Goal: Information Seeking & Learning: Learn about a topic

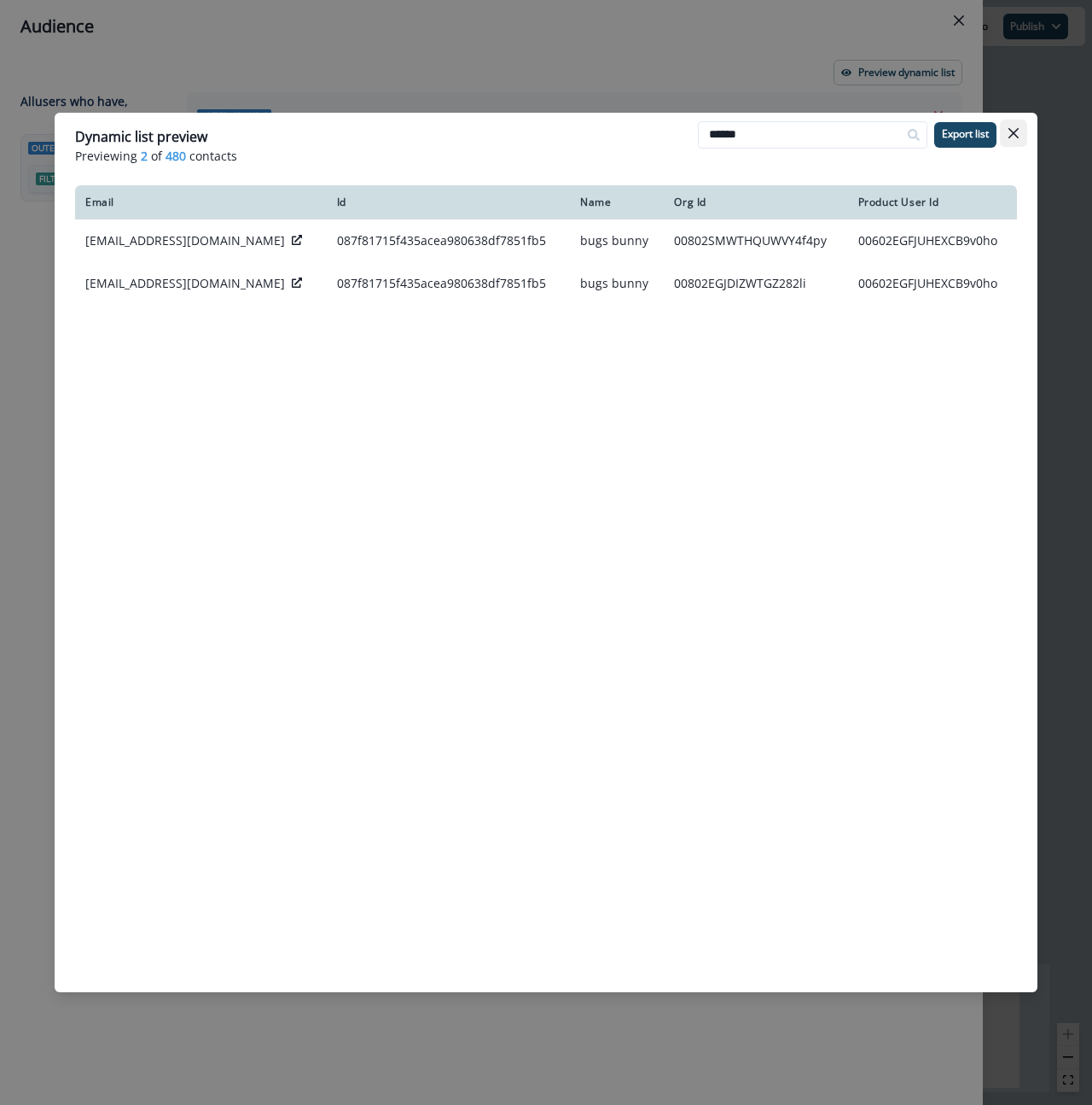
click at [1022, 130] on button "Close" at bounding box center [1014, 133] width 28 height 28
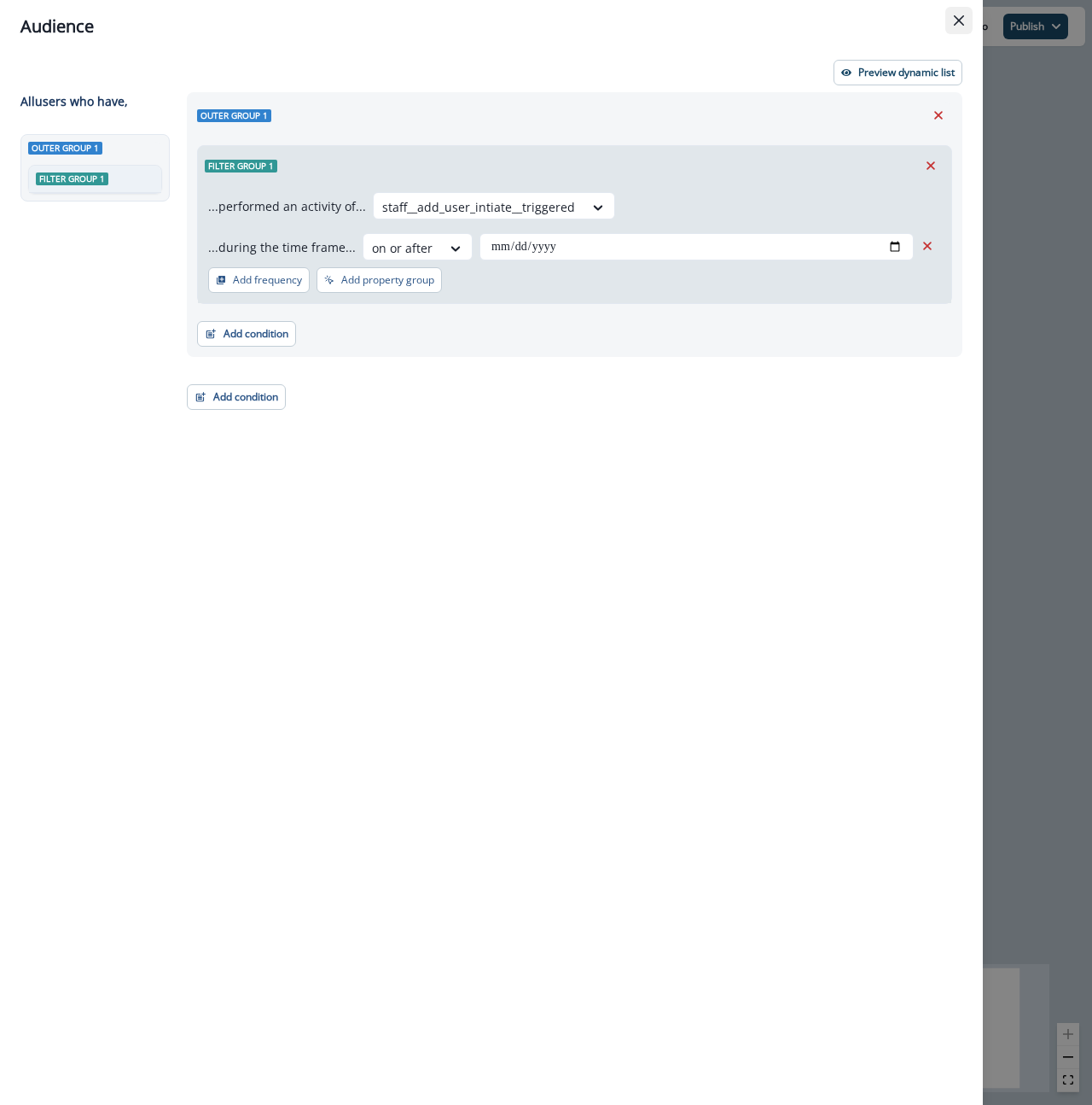
click at [957, 23] on icon "Close" at bounding box center [959, 21] width 10 height 10
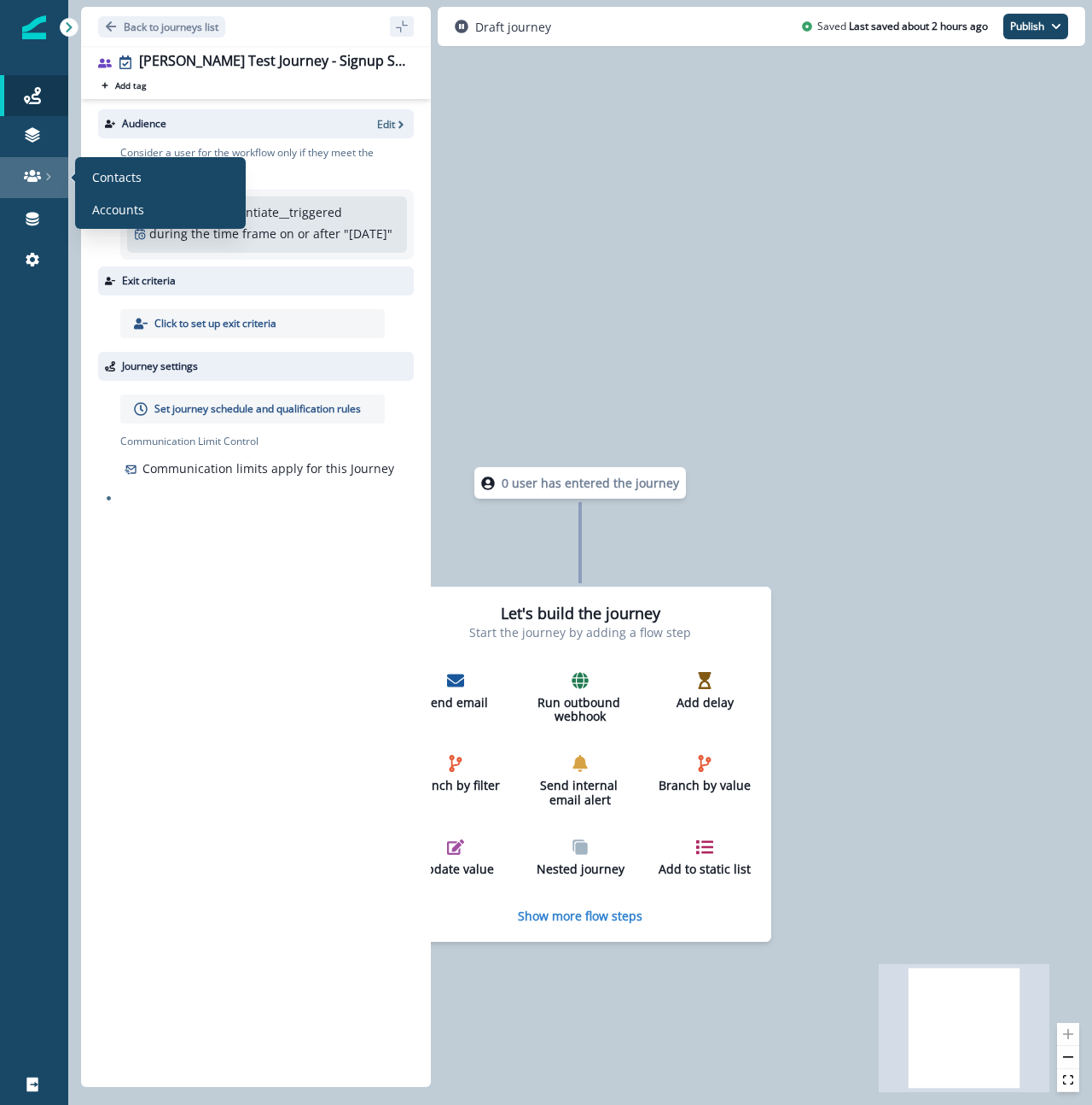
click at [34, 184] on link at bounding box center [34, 177] width 68 height 41
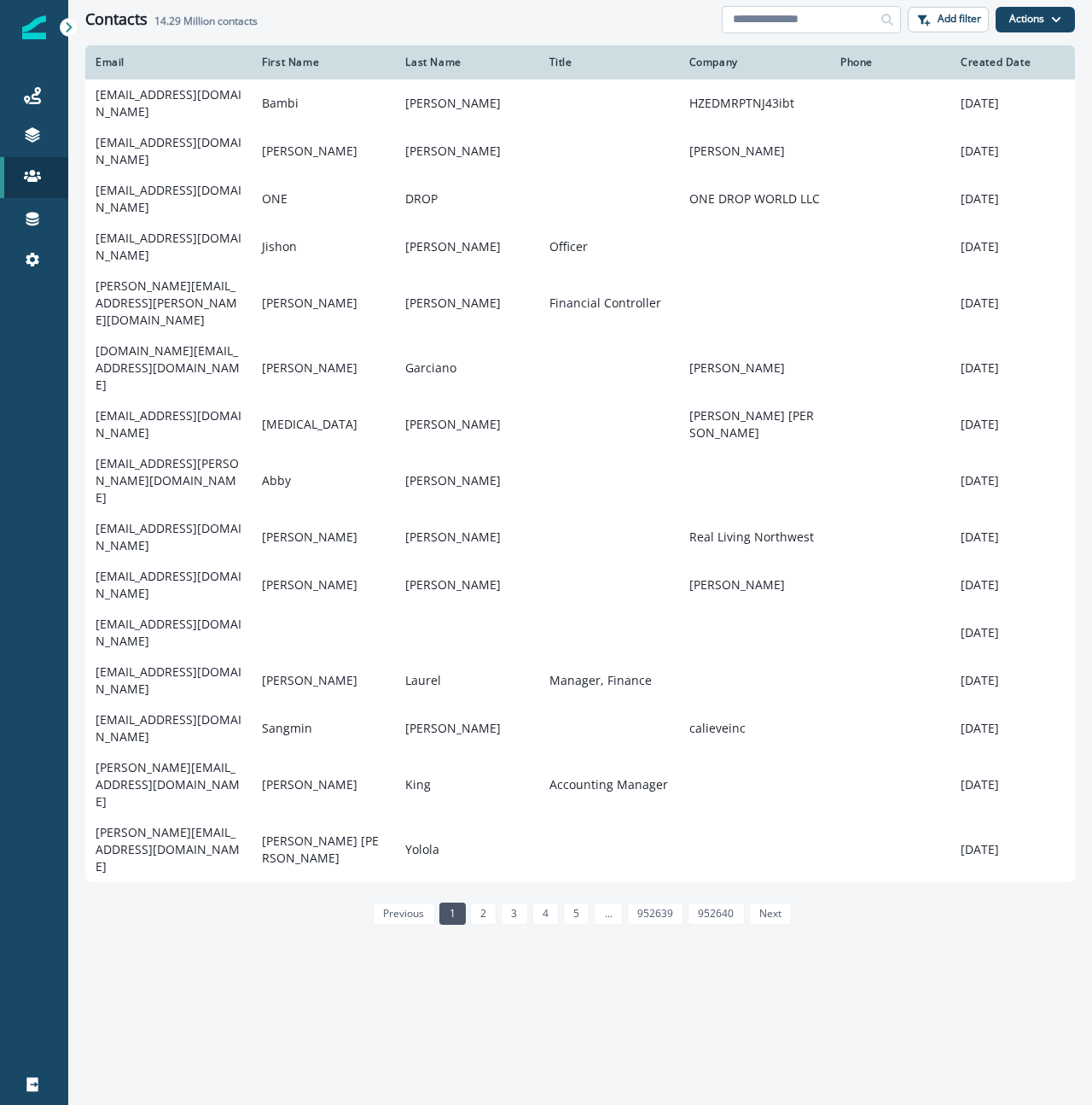
click at [805, 22] on input at bounding box center [812, 20] width 179 height 28
type input "******"
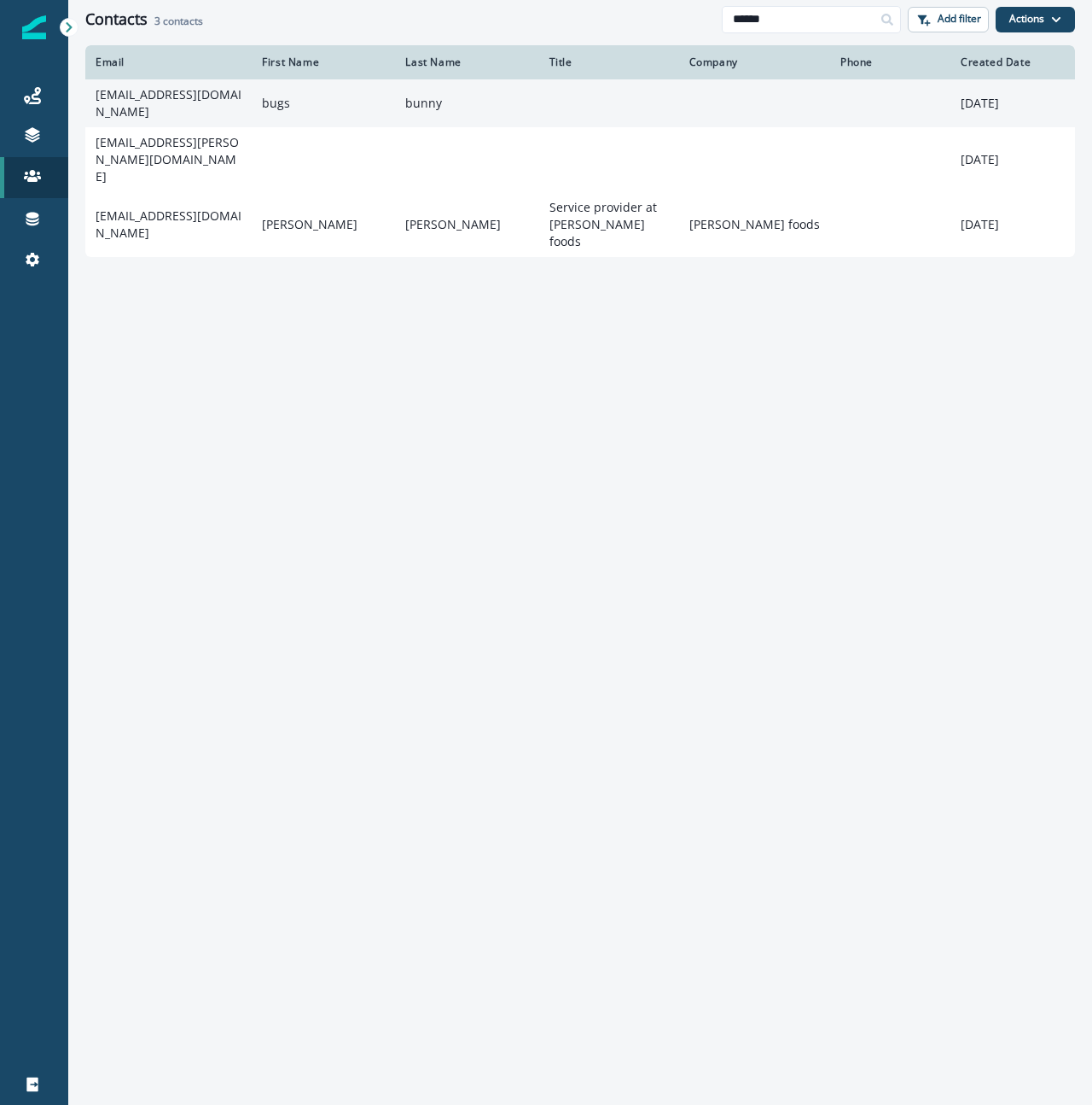
click at [185, 95] on td "[EMAIL_ADDRESS][DOMAIN_NAME]" at bounding box center [169, 104] width 167 height 47
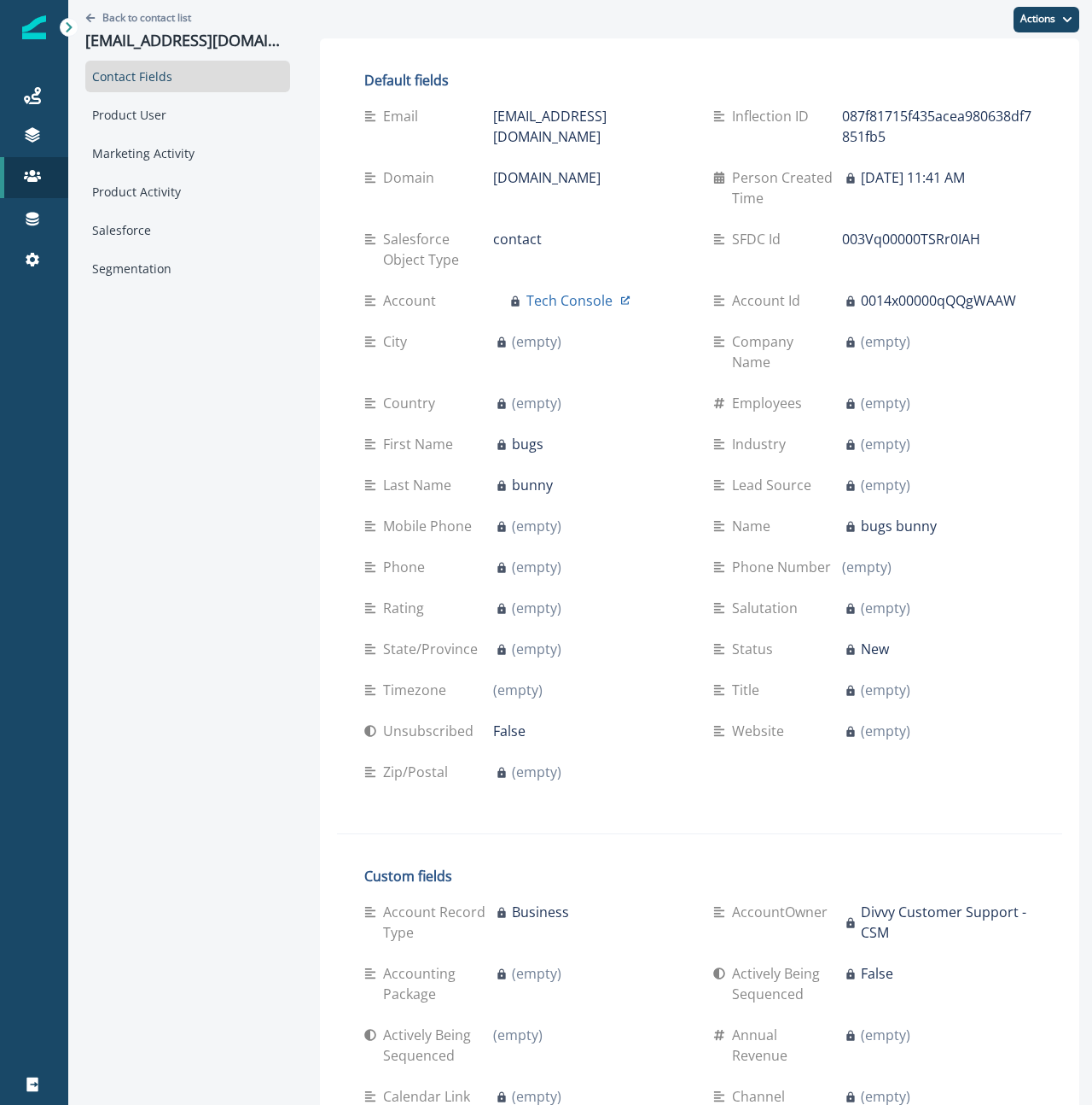
click at [177, 130] on div "Contact Fields Product User Marketing Activity Product Activity Salesforce Segm…" at bounding box center [188, 172] width 205 height 224
click at [176, 118] on div "Product User" at bounding box center [188, 114] width 205 height 32
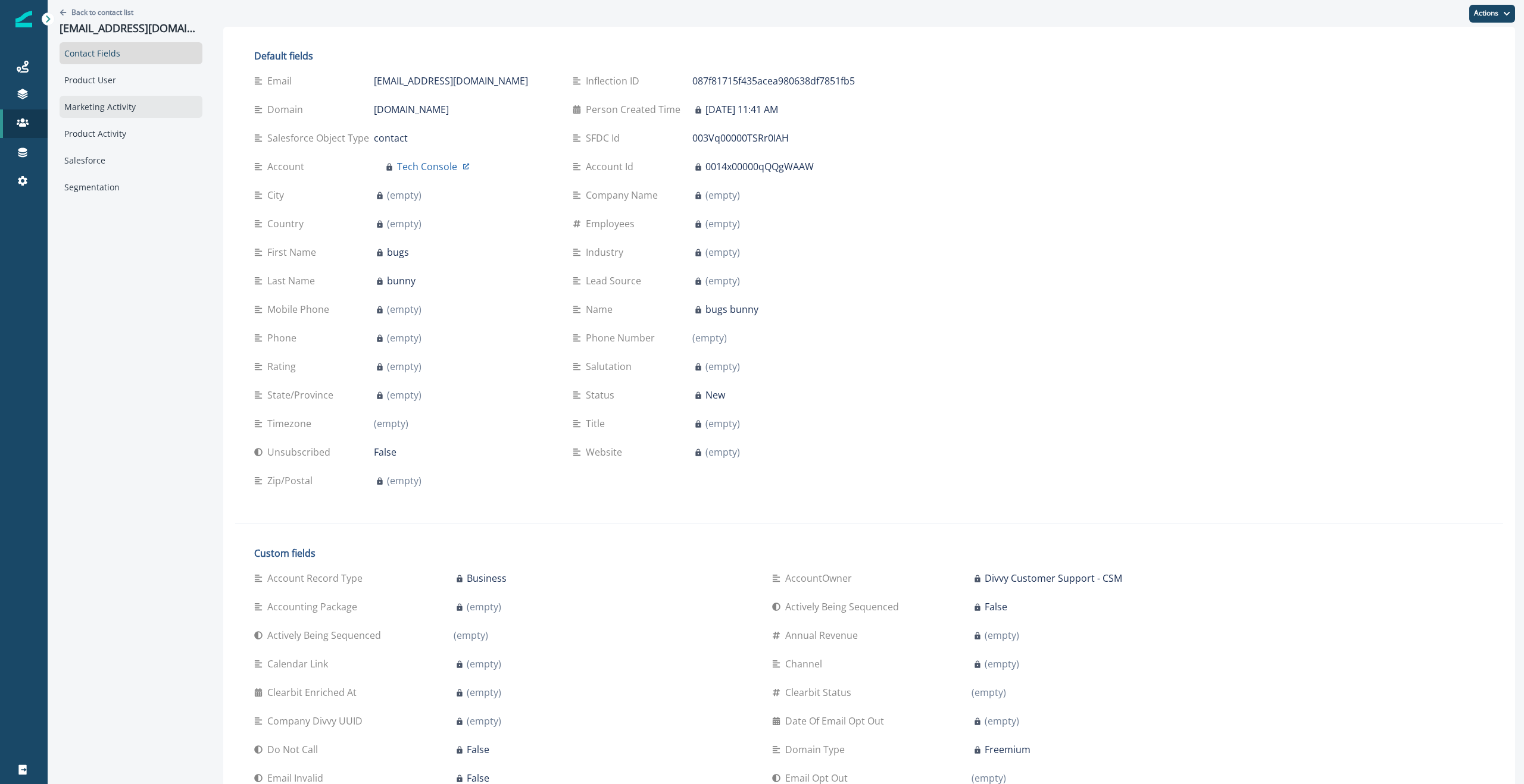
click at [124, 106] on div "Marketing Activity" at bounding box center [131, 107] width 143 height 22
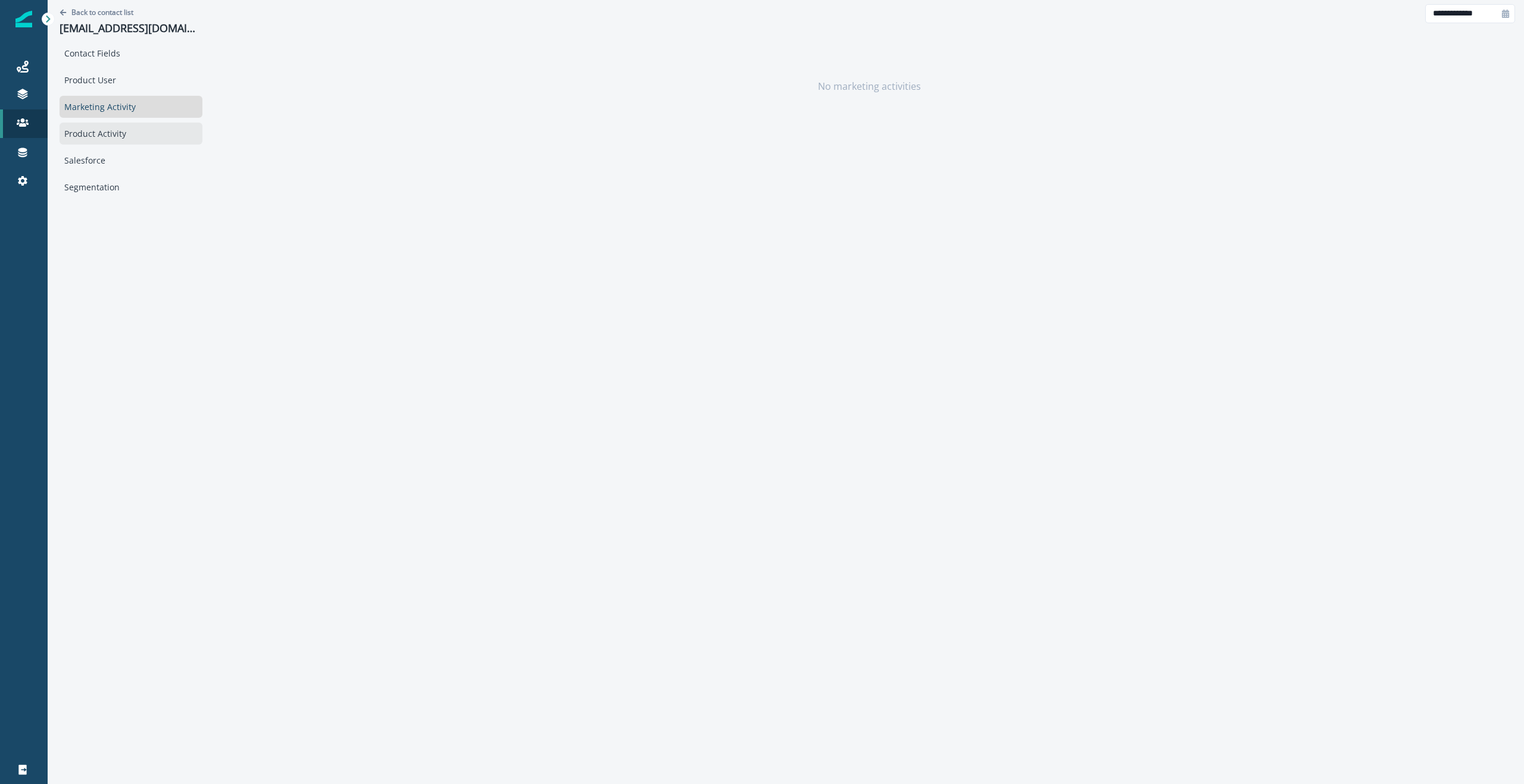
click at [82, 134] on div "Product Activity" at bounding box center [131, 133] width 143 height 22
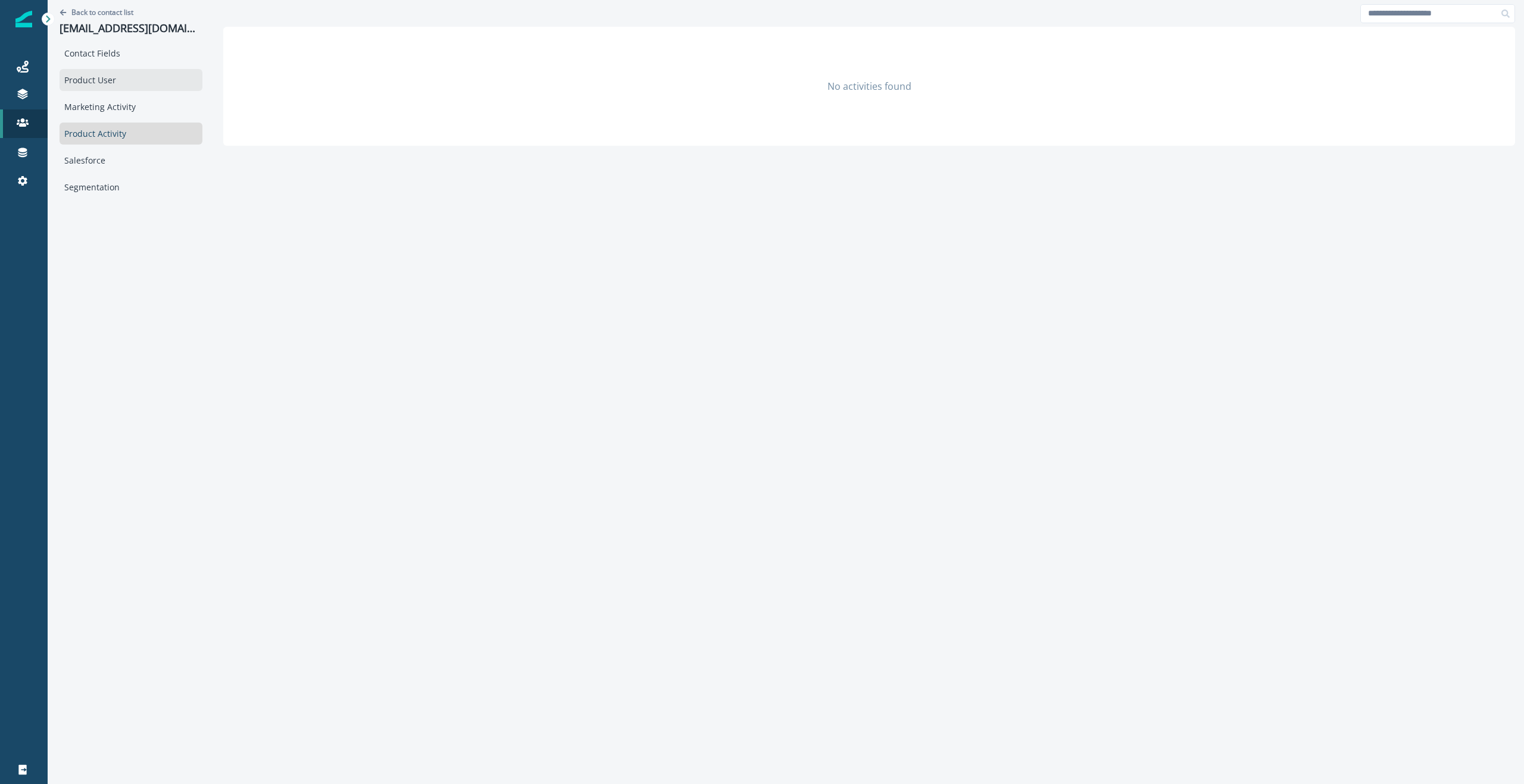
click at [93, 76] on div "Product User" at bounding box center [131, 80] width 143 height 22
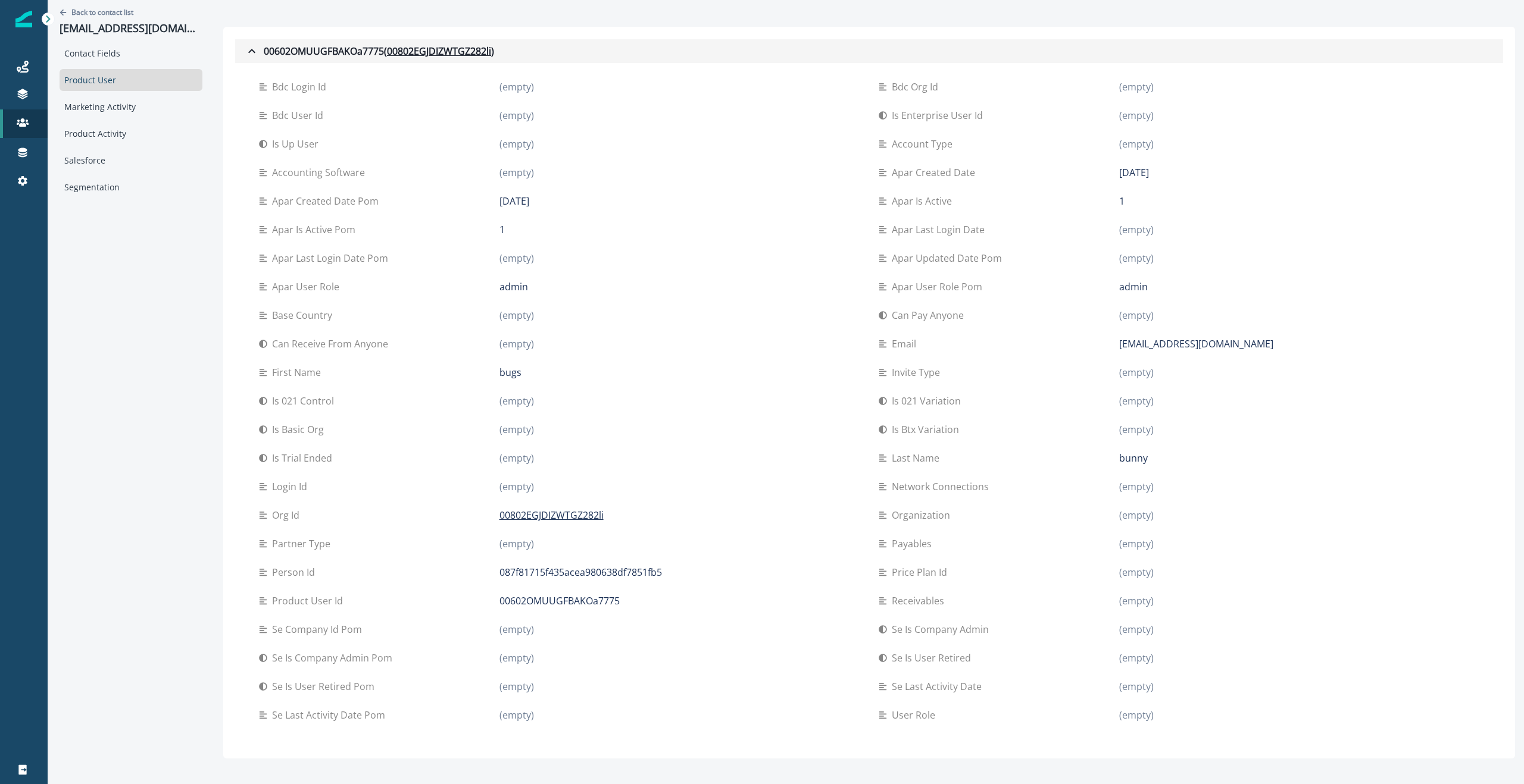
click at [256, 49] on icon "button" at bounding box center [252, 51] width 14 height 14
click at [247, 49] on icon "button" at bounding box center [252, 51] width 14 height 14
click at [166, 237] on div "Back to contact list [EMAIL_ADDRESS][PHONE_NUMBER][DOMAIN_NAME] Contact Fields …" at bounding box center [131, 379] width 166 height 759
click at [80, 11] on p "Back to contact list" at bounding box center [102, 12] width 62 height 10
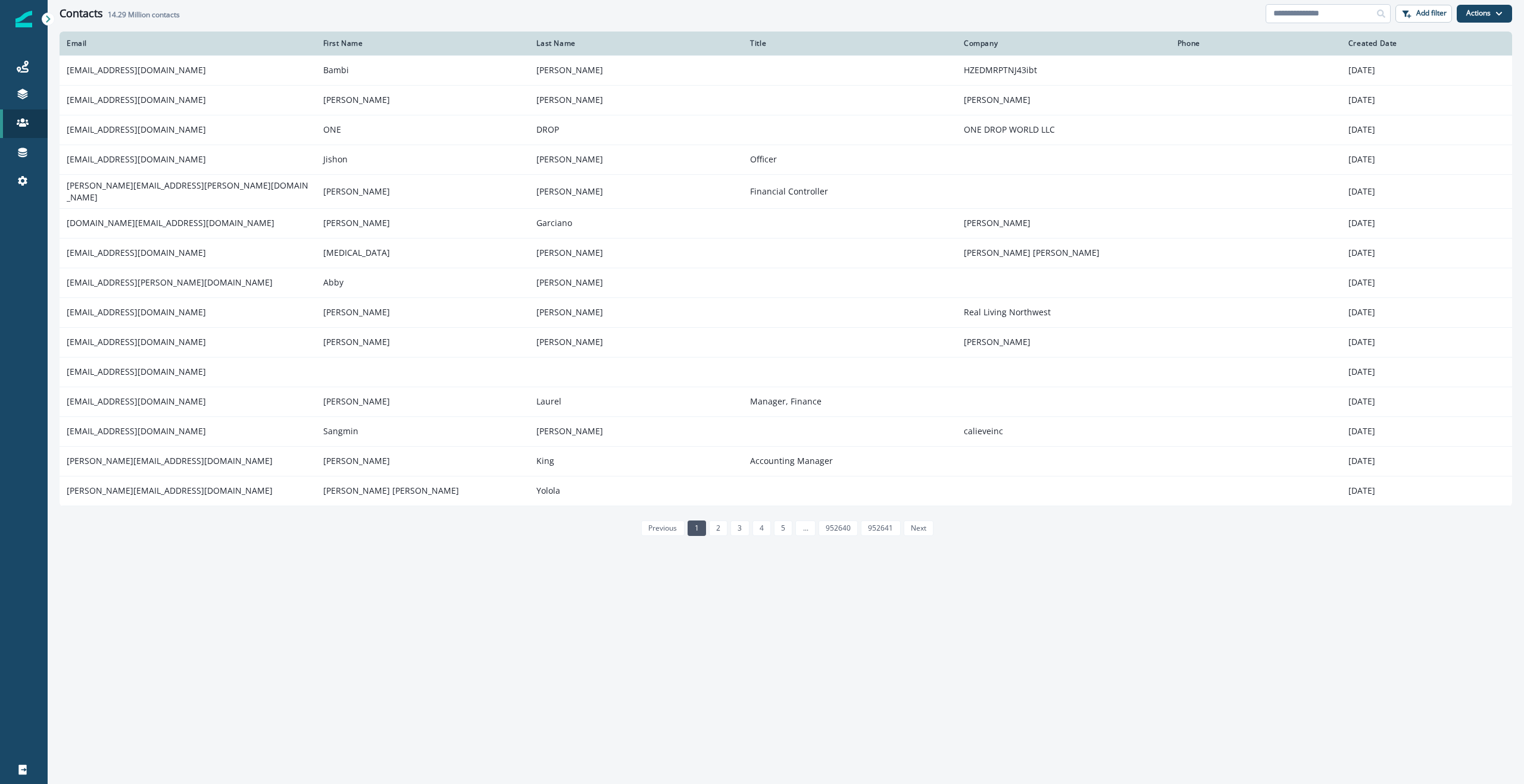
click at [1337, 9] on input at bounding box center [1328, 14] width 125 height 19
type input "**********"
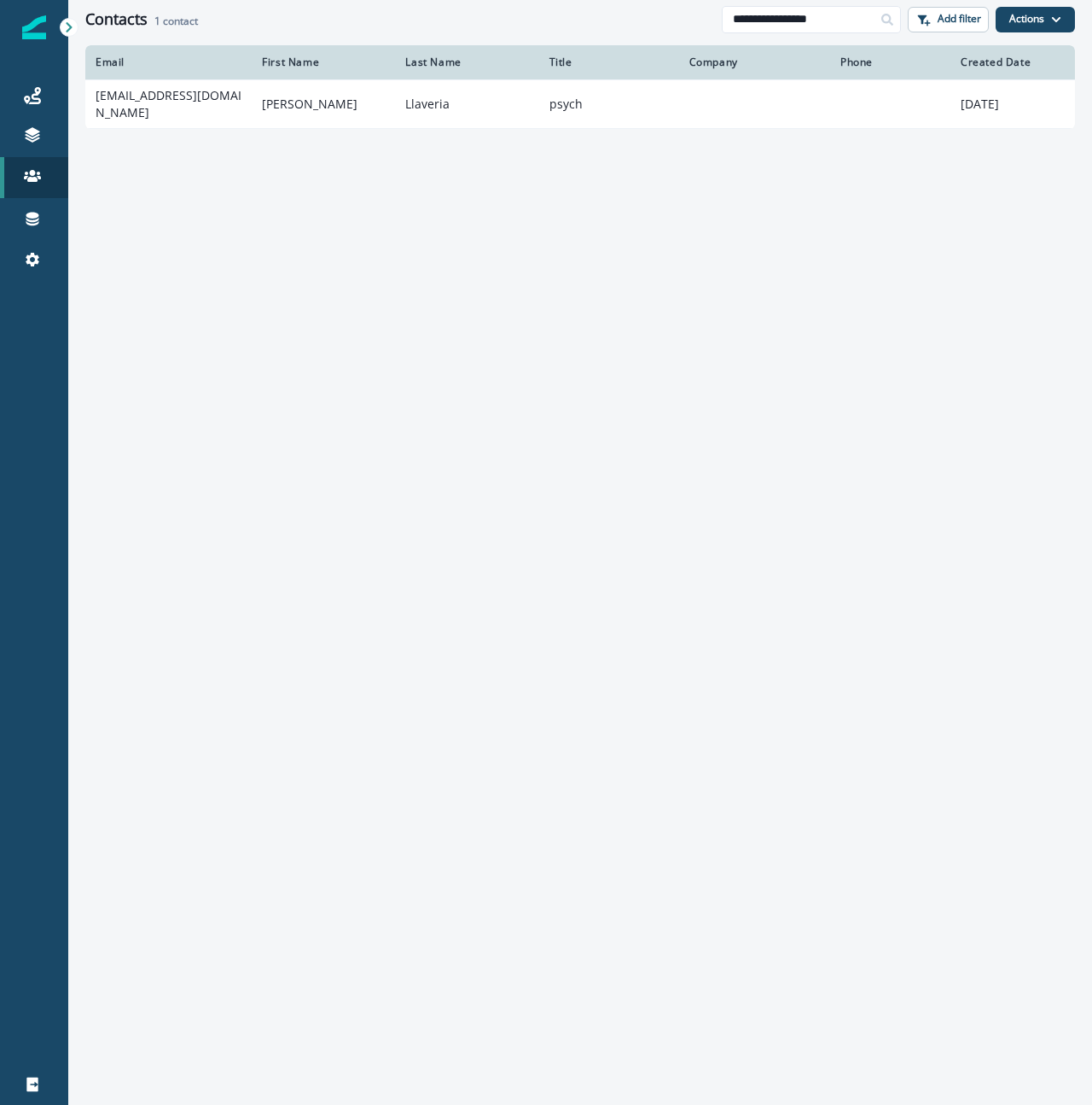
drag, startPoint x: 407, startPoint y: 271, endPoint x: 242, endPoint y: 130, distance: 217.0
click at [407, 271] on div "Email First Name Last Name Title Company Phone Created Date [EMAIL_ADDRESS][DOM…" at bounding box center [580, 574] width 1024 height 1058
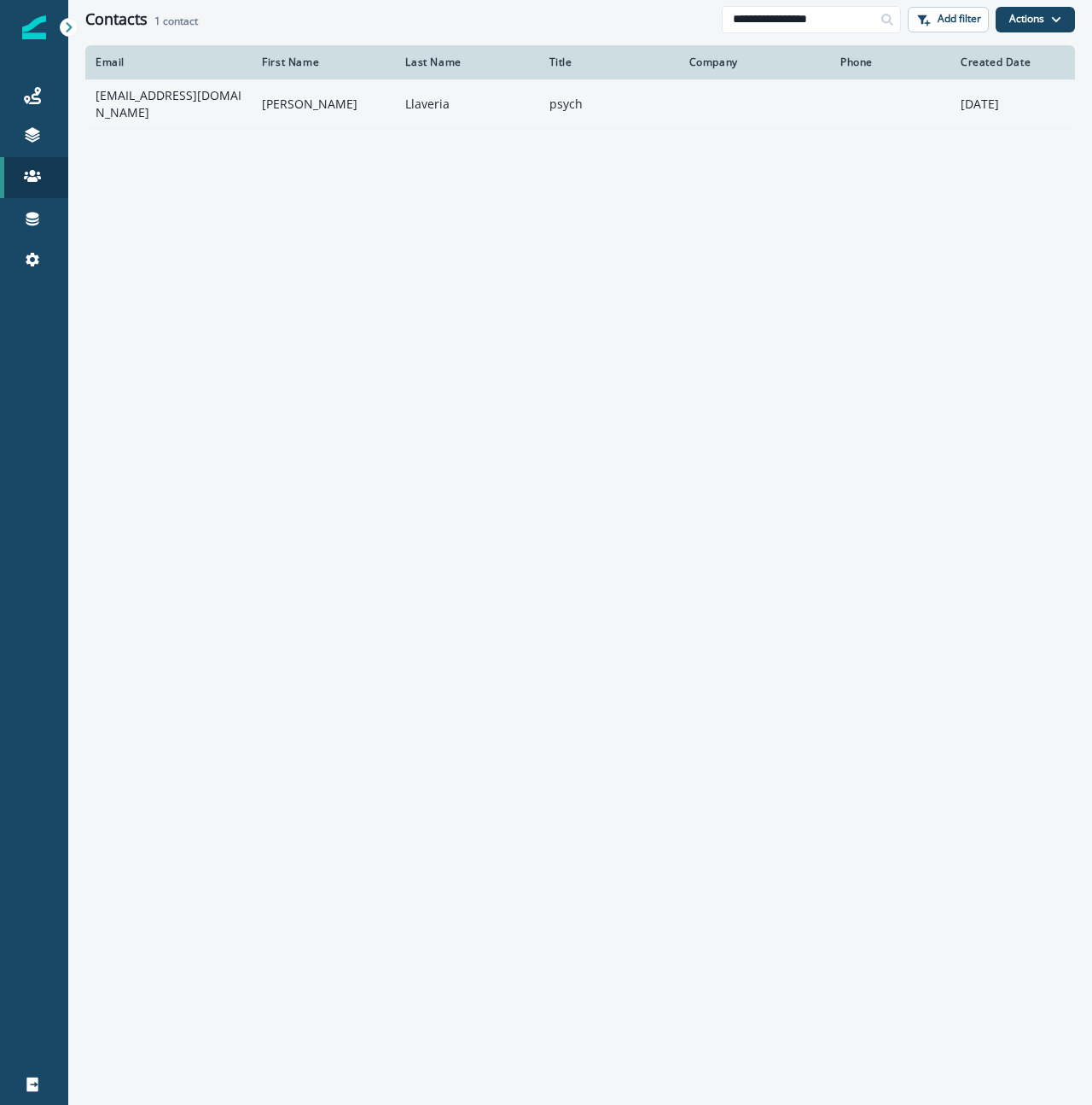
click at [180, 101] on td "[EMAIL_ADDRESS][DOMAIN_NAME]" at bounding box center [169, 104] width 167 height 48
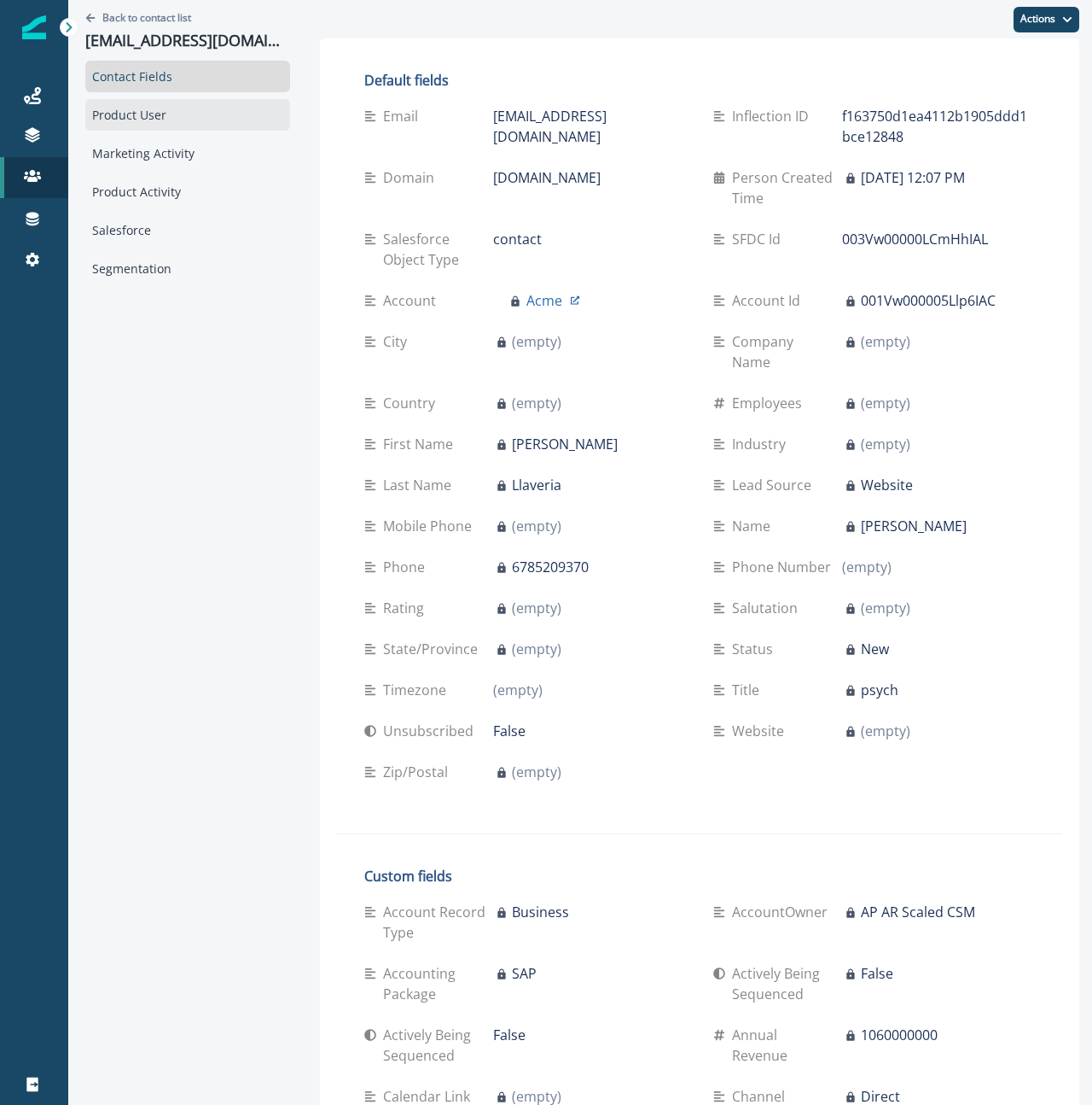
click at [158, 118] on div "Product User" at bounding box center [188, 114] width 205 height 32
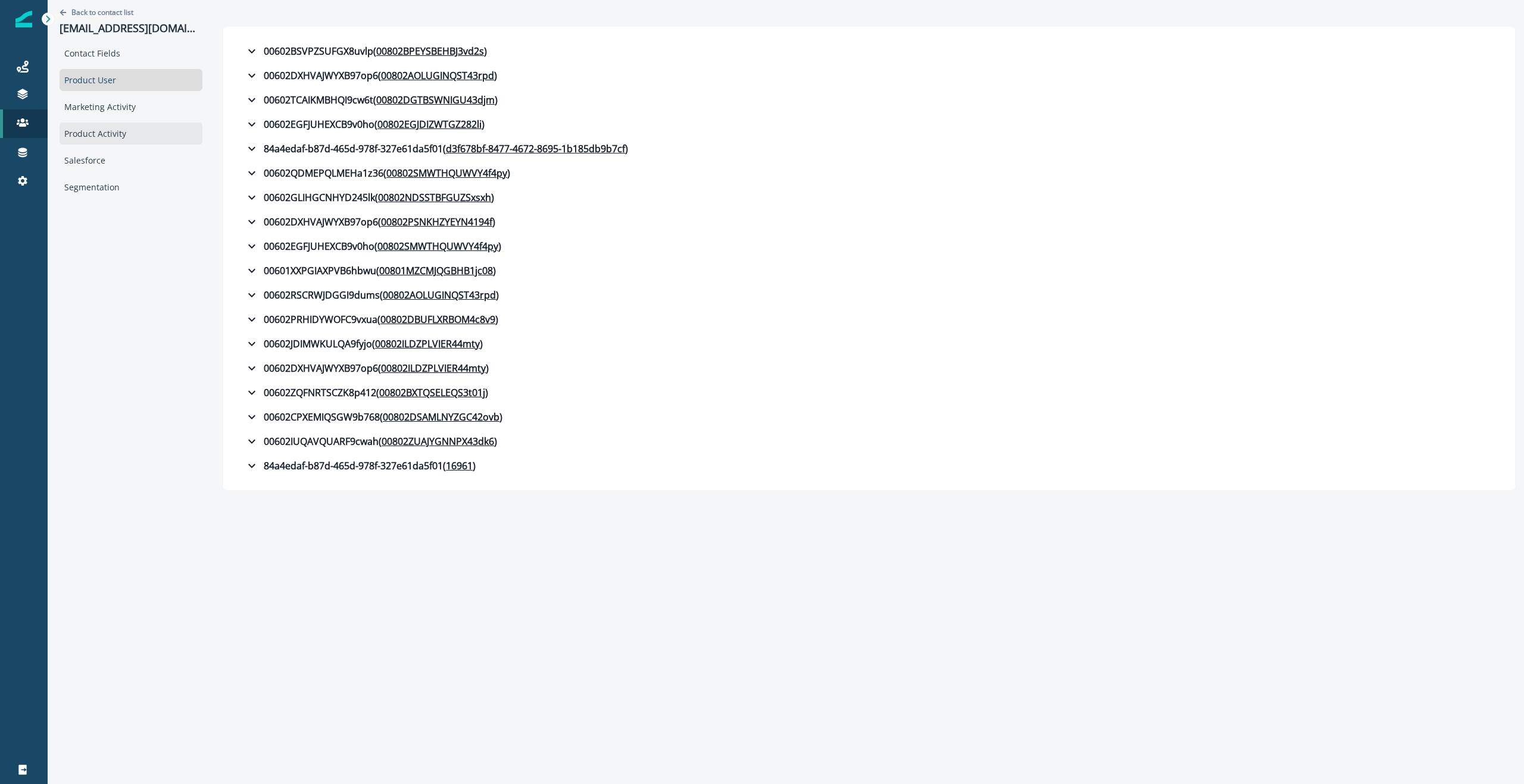
click at [104, 135] on div "Product Activity" at bounding box center [131, 133] width 143 height 22
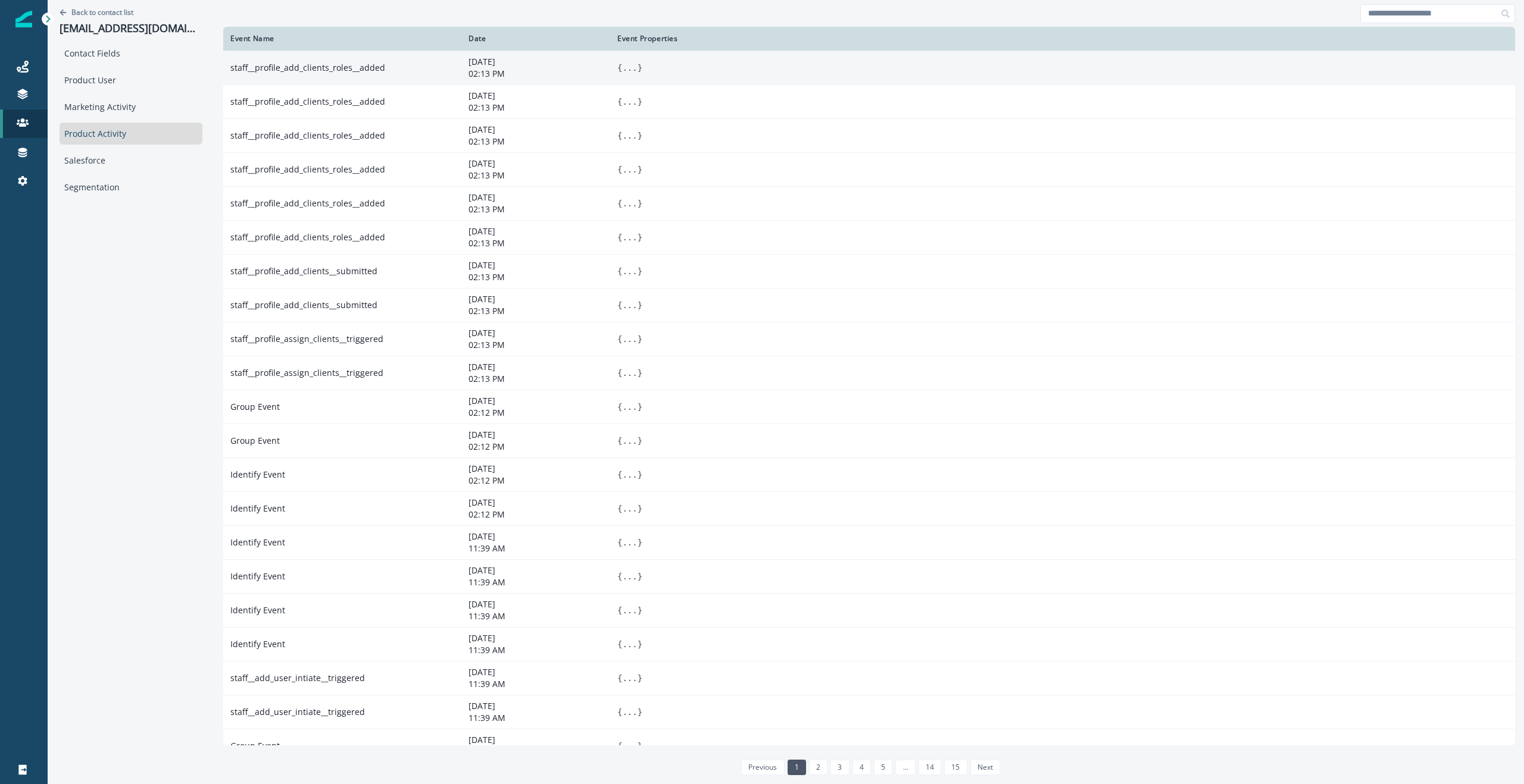
click at [622, 62] on button "..." at bounding box center [630, 67] width 15 height 12
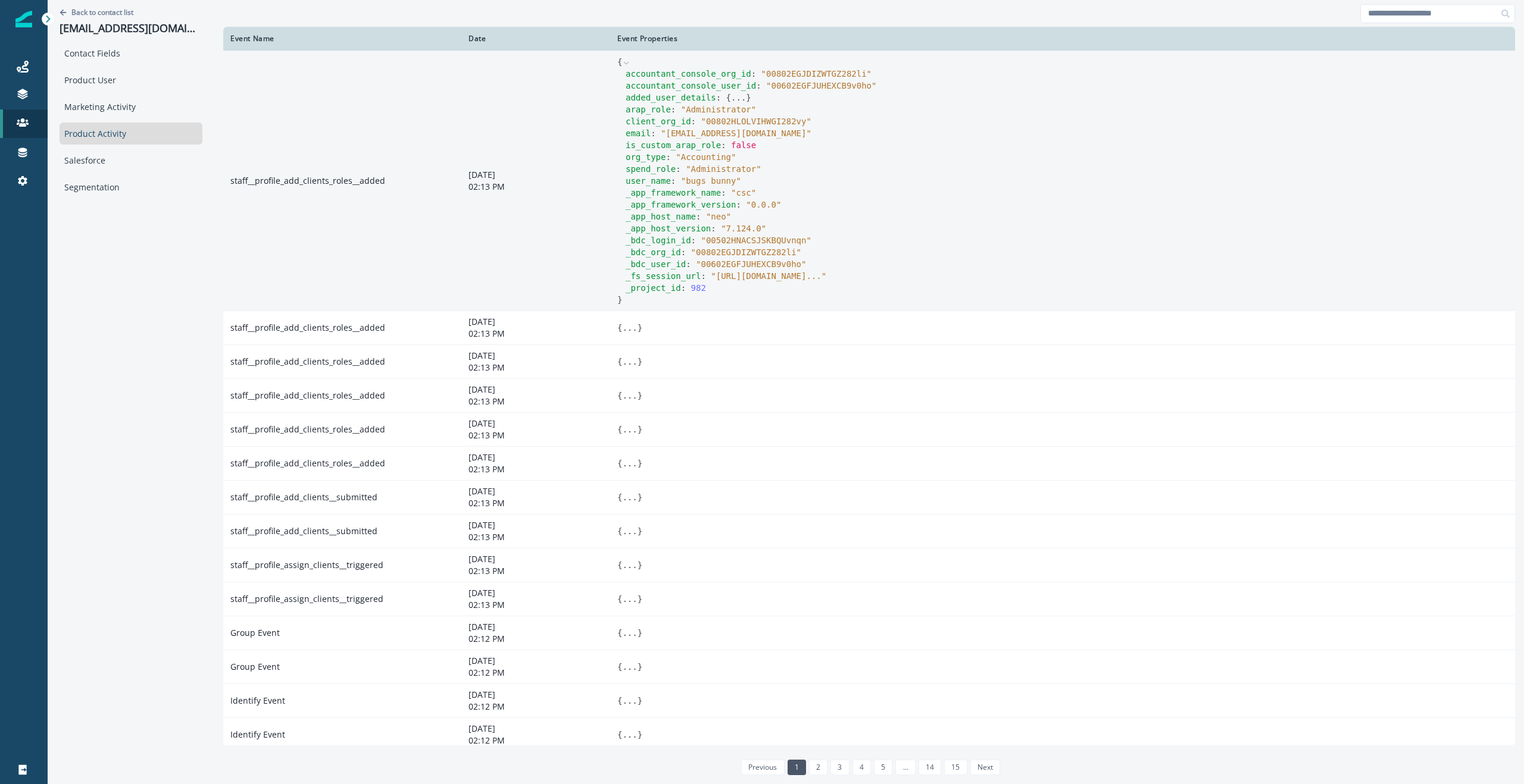
click at [622, 60] on icon at bounding box center [626, 63] width 8 height 8
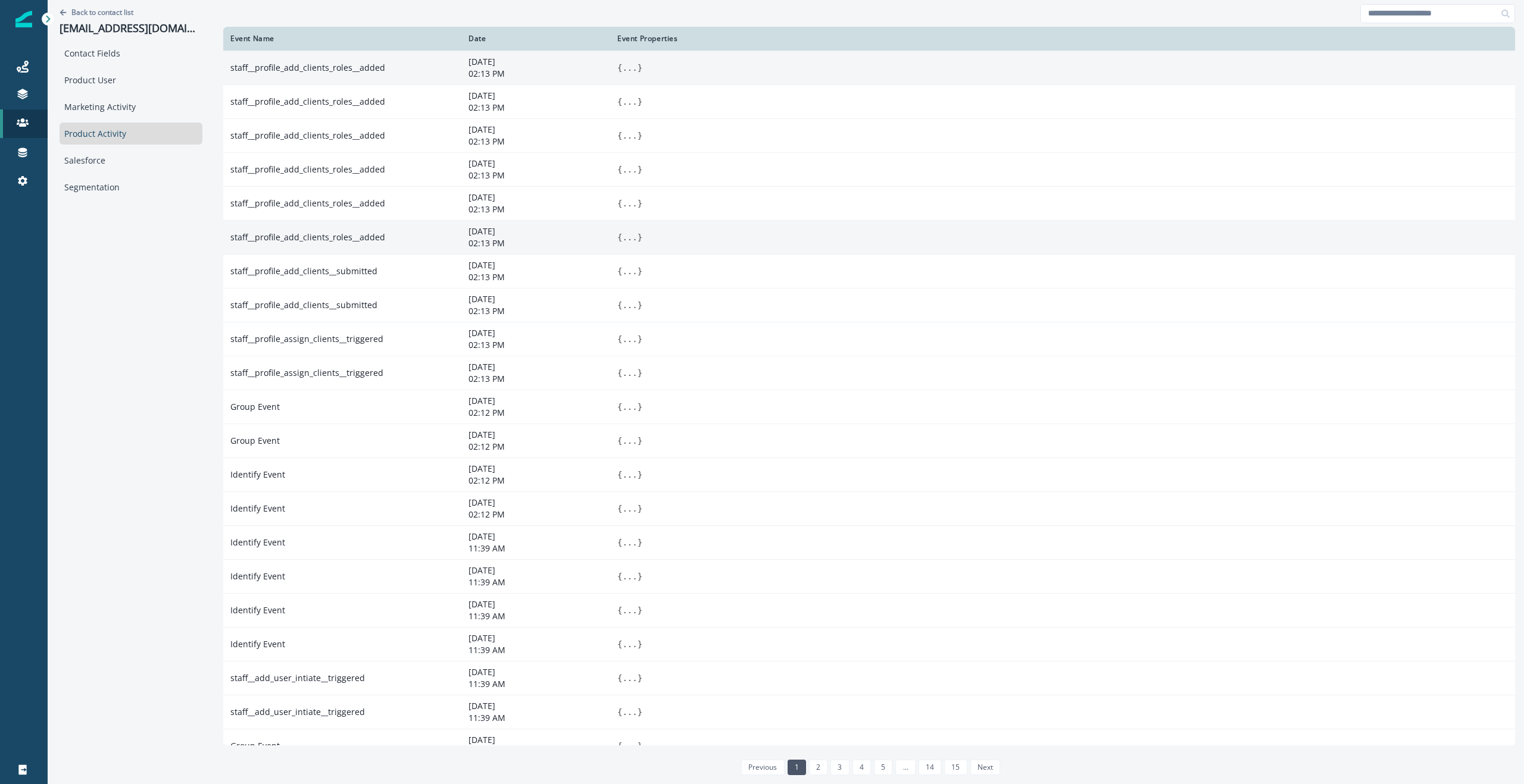
scroll to position [1, 0]
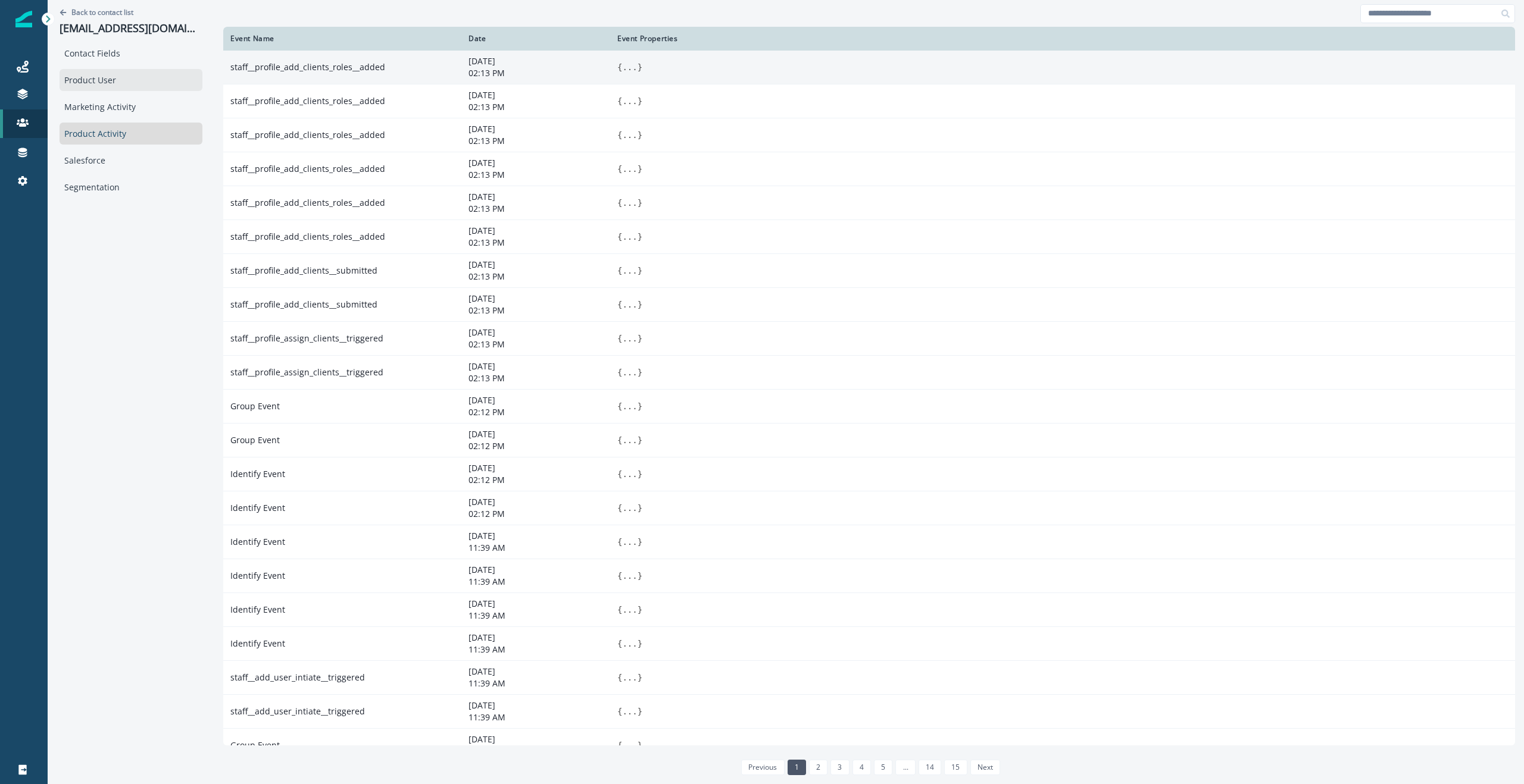
click at [103, 85] on div "Product User" at bounding box center [131, 80] width 143 height 22
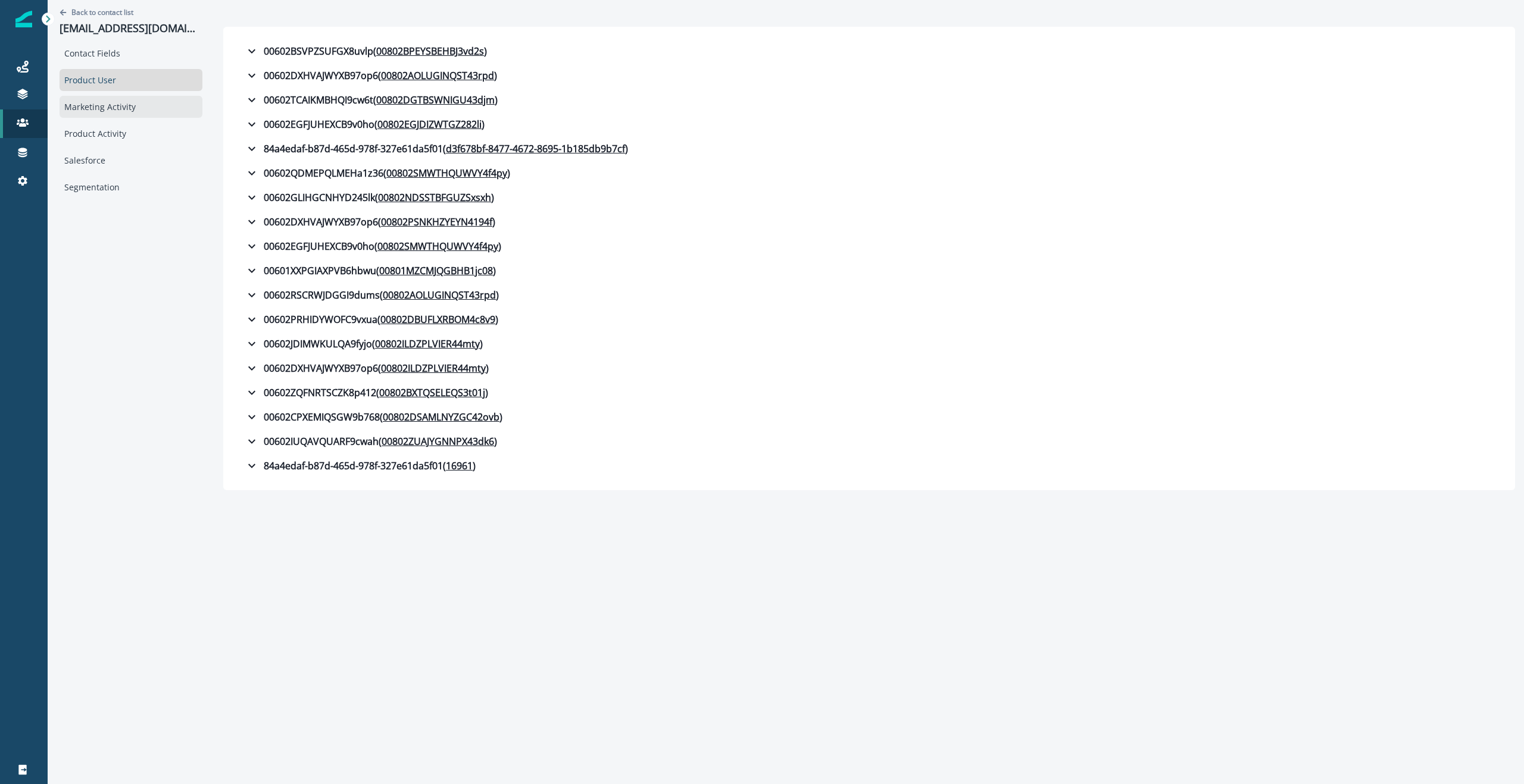
click at [102, 102] on div "Marketing Activity" at bounding box center [131, 107] width 143 height 22
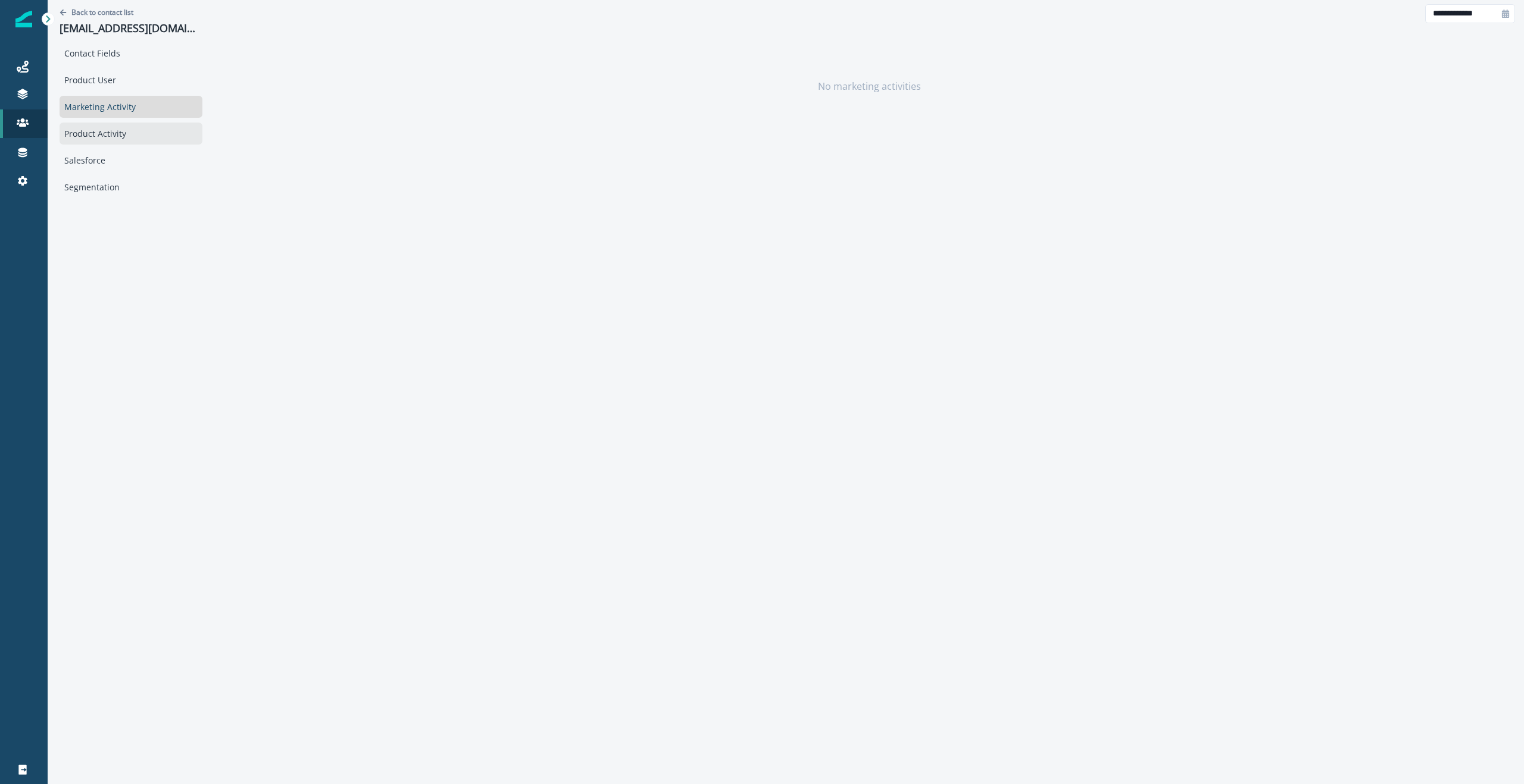
click at [90, 139] on div "Product Activity" at bounding box center [131, 133] width 143 height 22
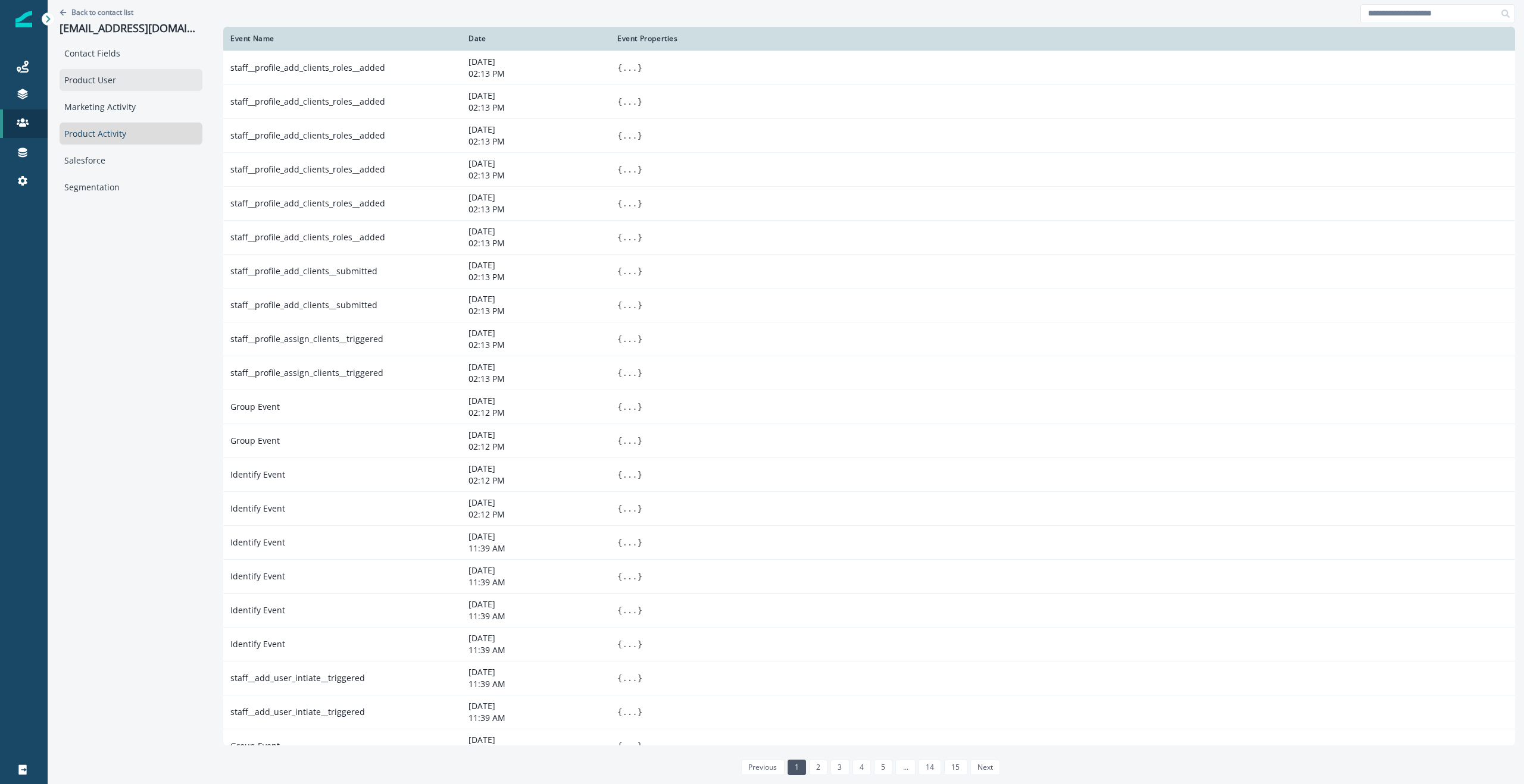
click at [102, 73] on div "Product User" at bounding box center [131, 80] width 143 height 22
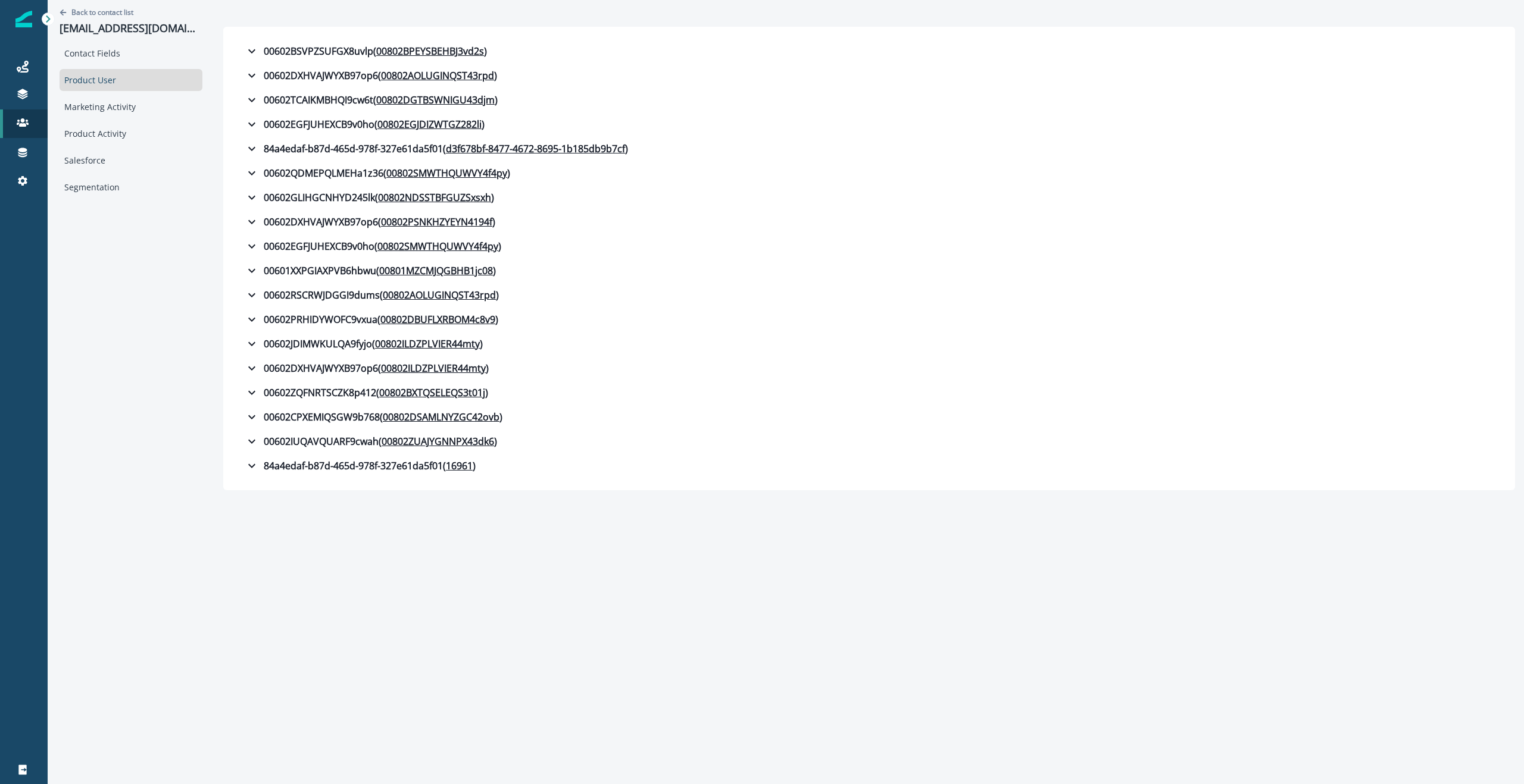
click at [158, 361] on div "Back to contact list [EMAIL_ADDRESS][DOMAIN_NAME] Contact Fields Product User M…" at bounding box center [131, 245] width 166 height 491
click at [80, 8] on p "Back to contact list" at bounding box center [102, 12] width 62 height 10
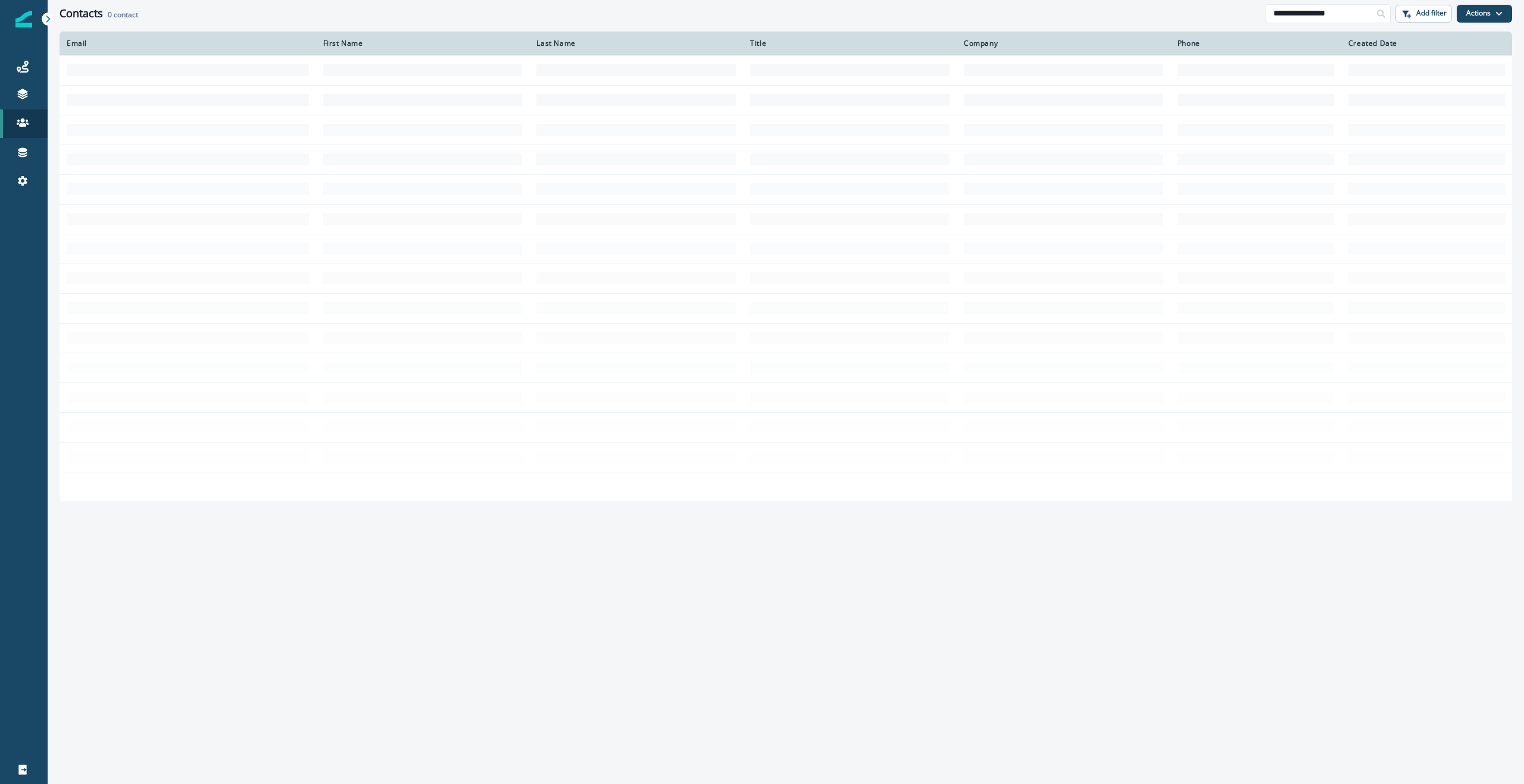
click at [1057, 16] on div "Contacts 0 contact" at bounding box center [663, 13] width 1206 height 13
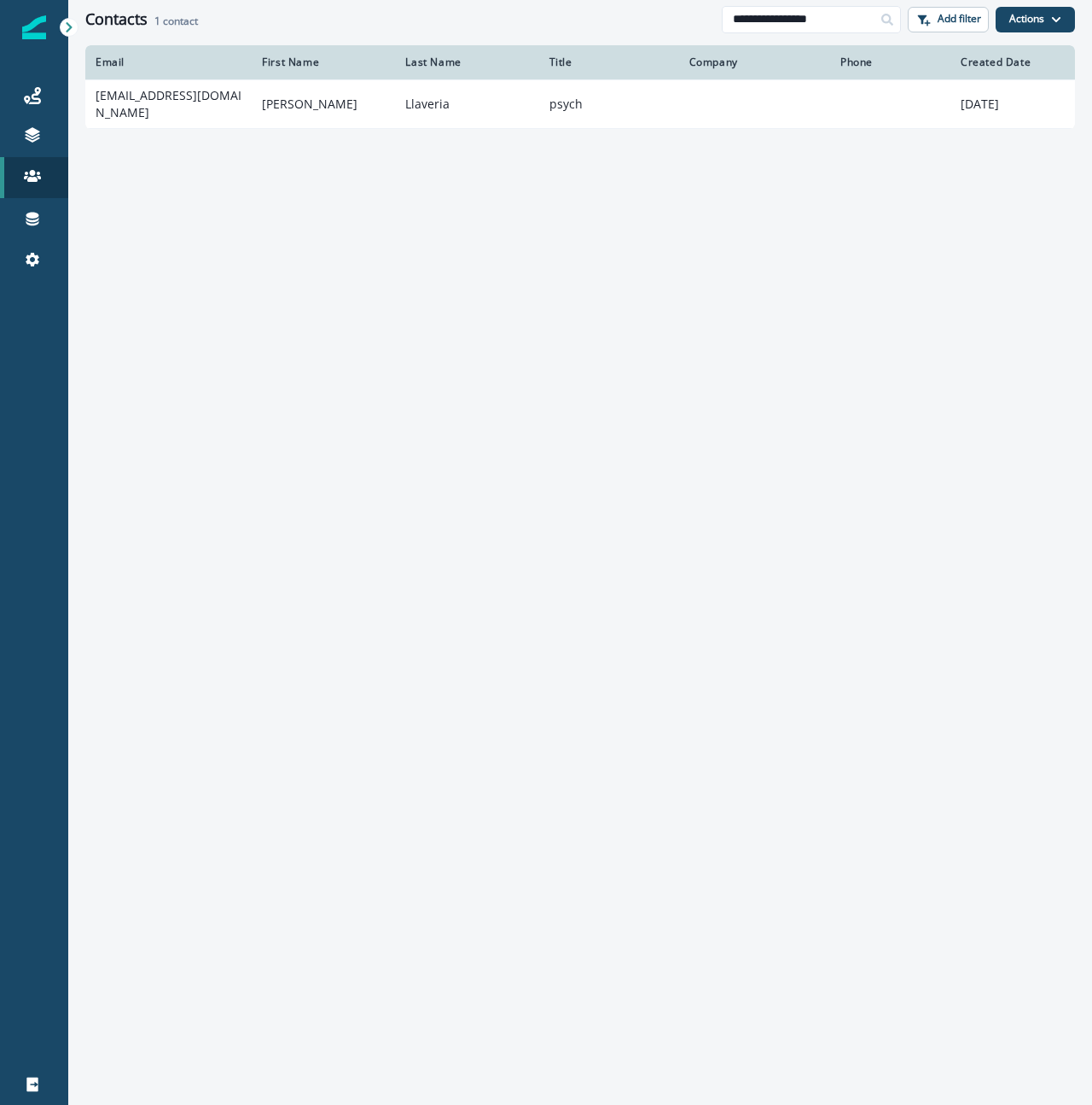
click at [586, 217] on div "Email First Name Last Name Title Company Phone Created Date [EMAIL_ADDRESS][DOM…" at bounding box center [580, 574] width 1024 height 1058
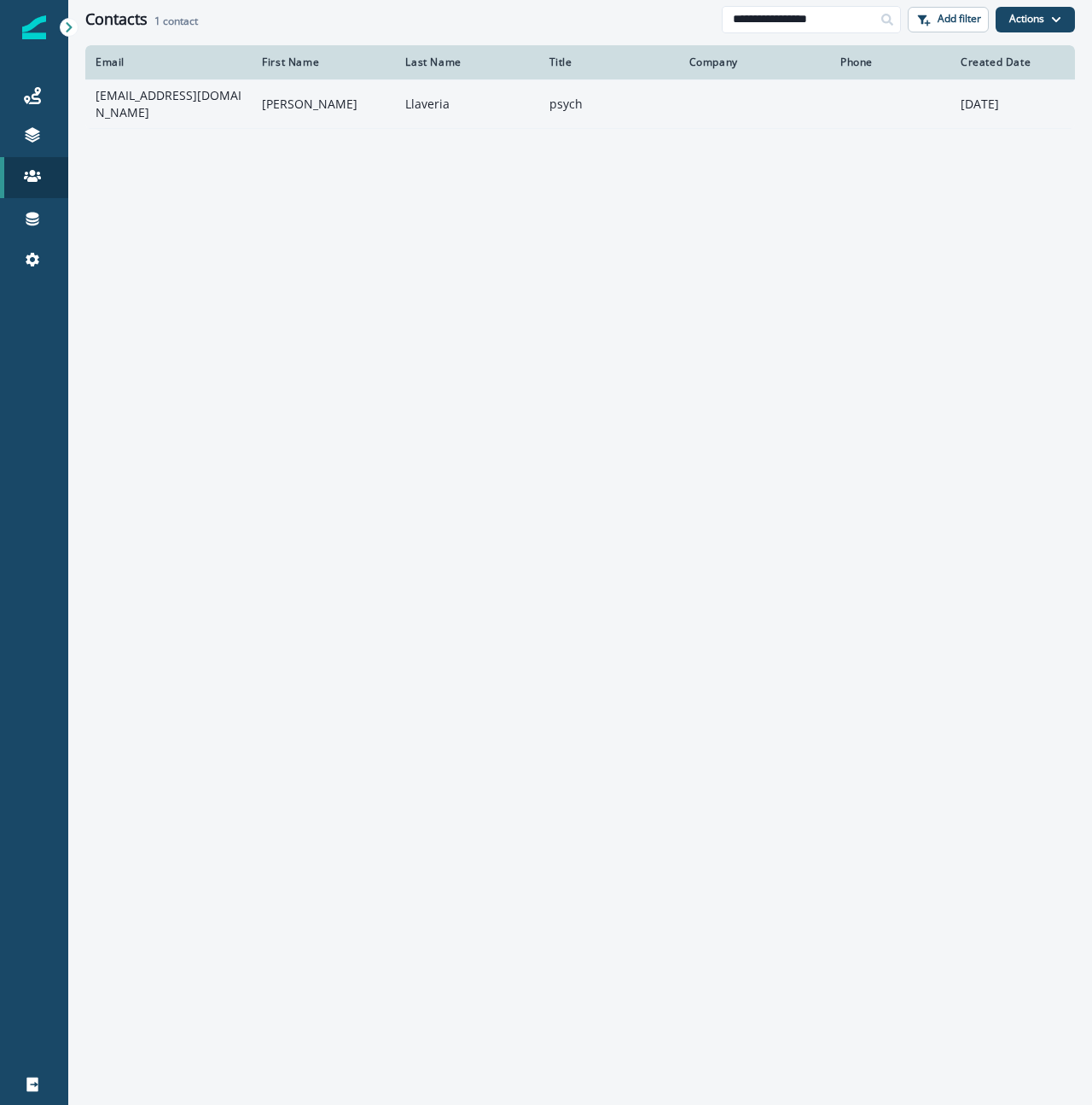
click at [132, 91] on td "[EMAIL_ADDRESS][DOMAIN_NAME]" at bounding box center [169, 104] width 167 height 48
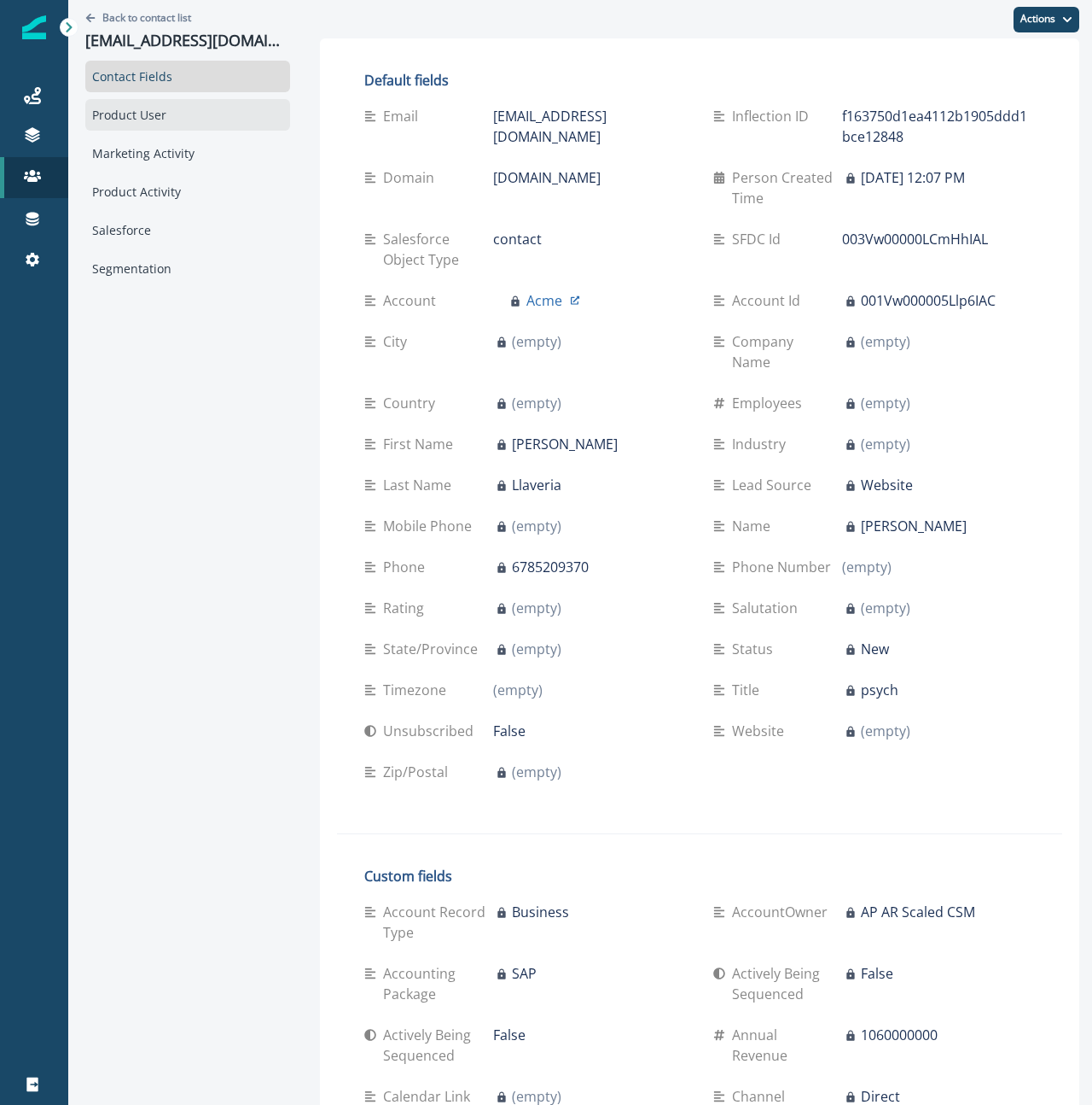
click at [145, 124] on div "Product User" at bounding box center [188, 114] width 205 height 32
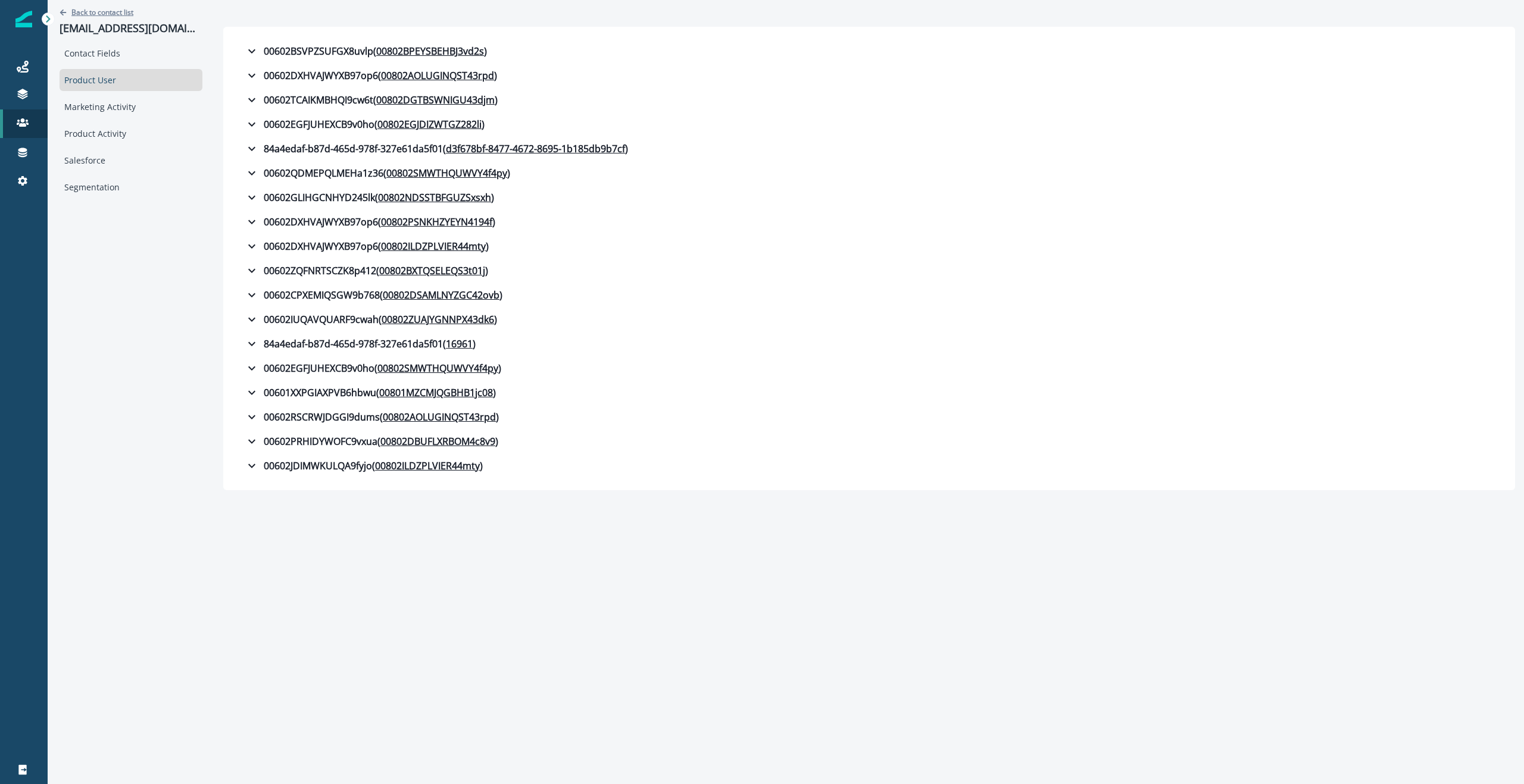
click at [122, 13] on p "Back to contact list" at bounding box center [102, 12] width 62 height 10
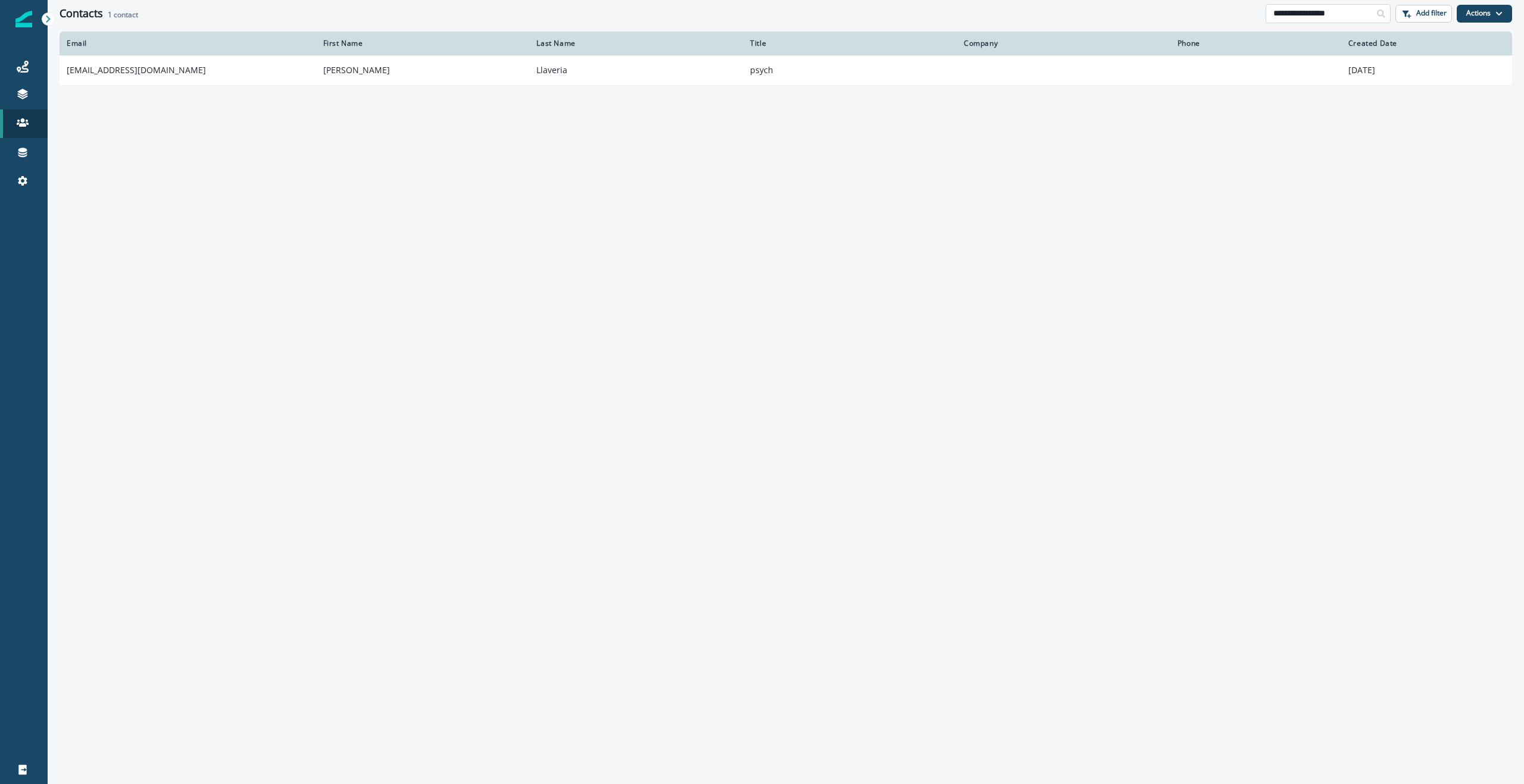
click at [1358, 12] on input "**********" at bounding box center [1328, 14] width 125 height 19
drag, startPoint x: 1354, startPoint y: 12, endPoint x: 1242, endPoint y: 13, distance: 112.0
click at [1242, 13] on div "**********" at bounding box center [786, 13] width 1477 height 27
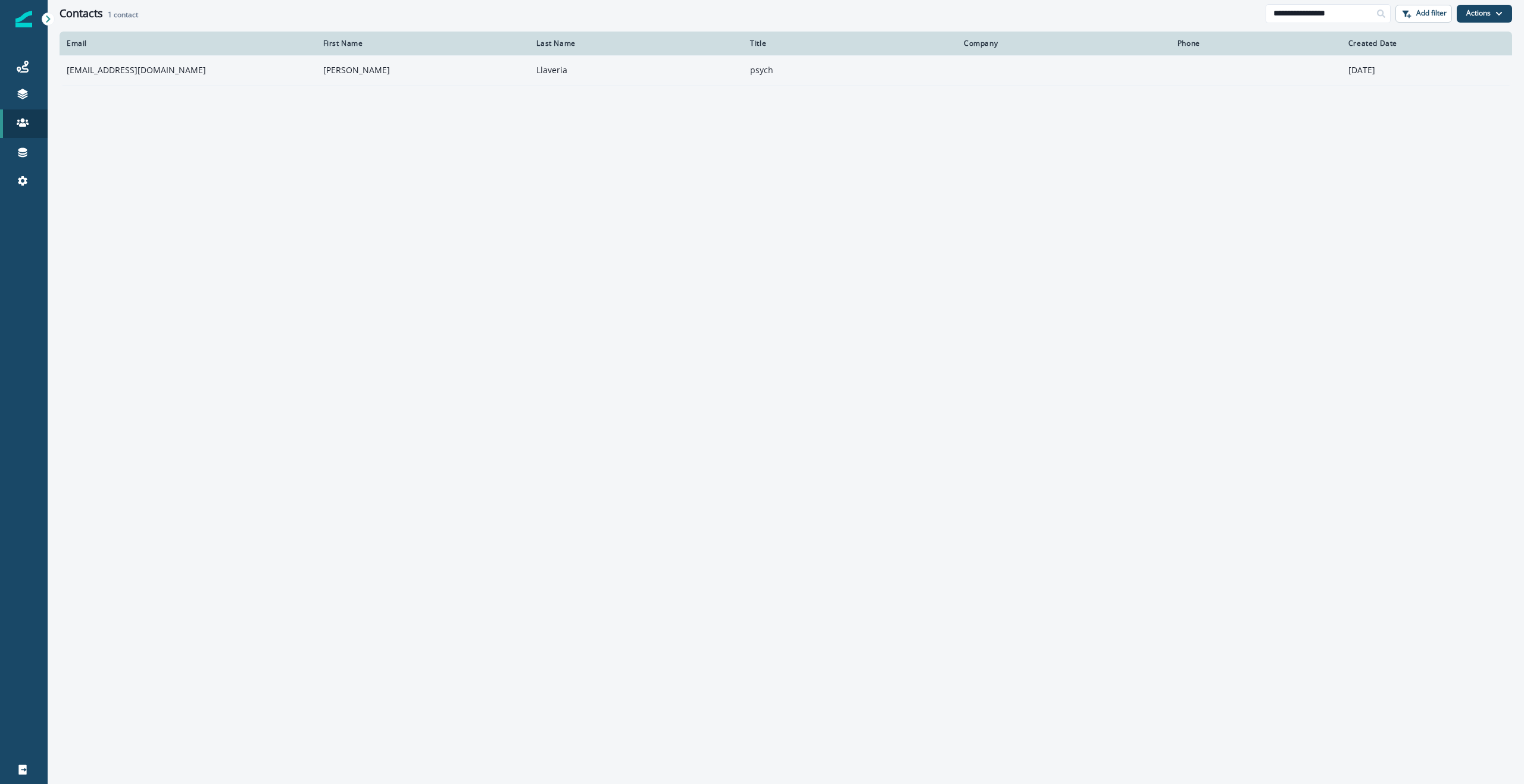
click at [89, 70] on td "[EMAIL_ADDRESS][DOMAIN_NAME]" at bounding box center [188, 70] width 256 height 30
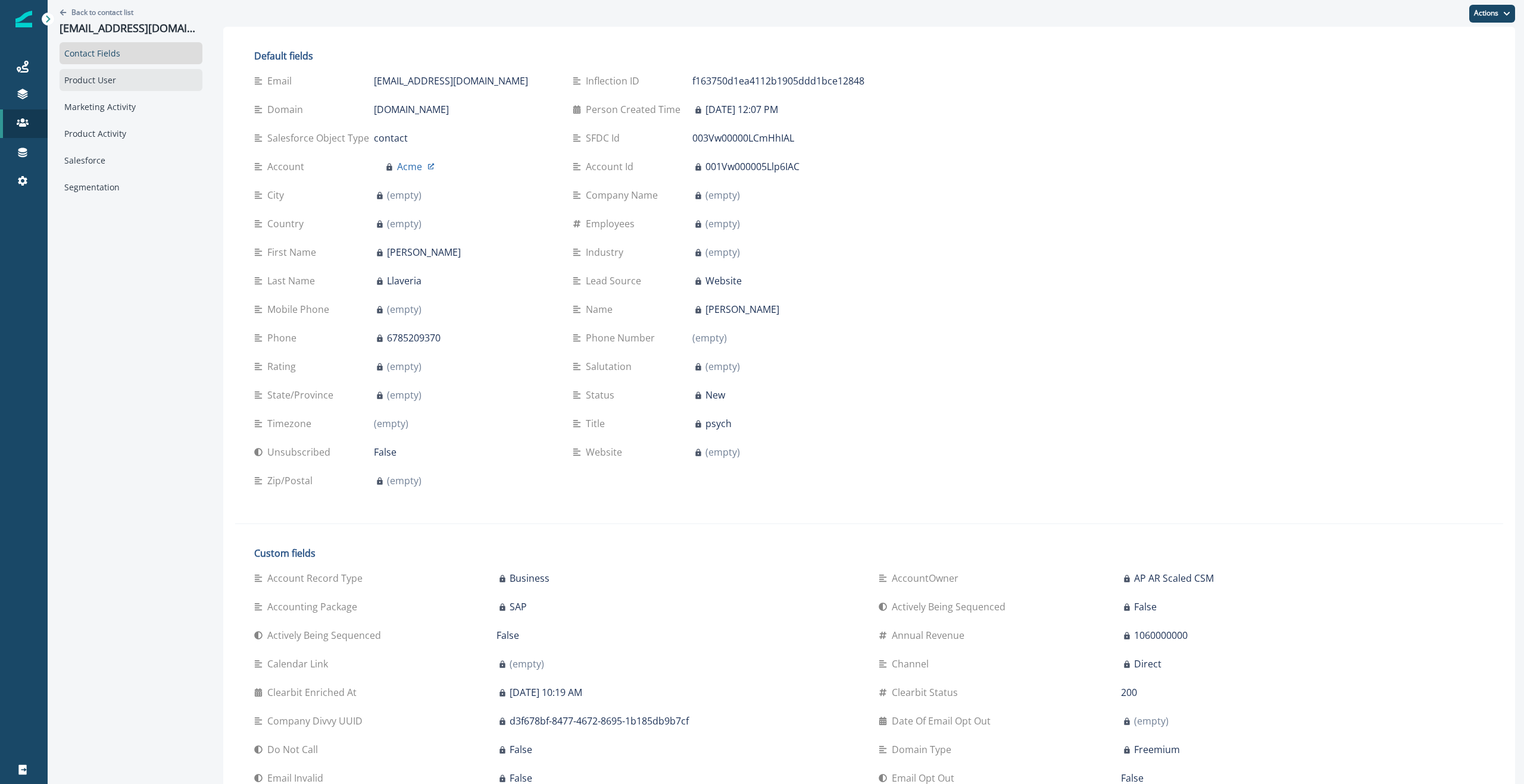
click at [144, 75] on div "Product User" at bounding box center [131, 80] width 143 height 22
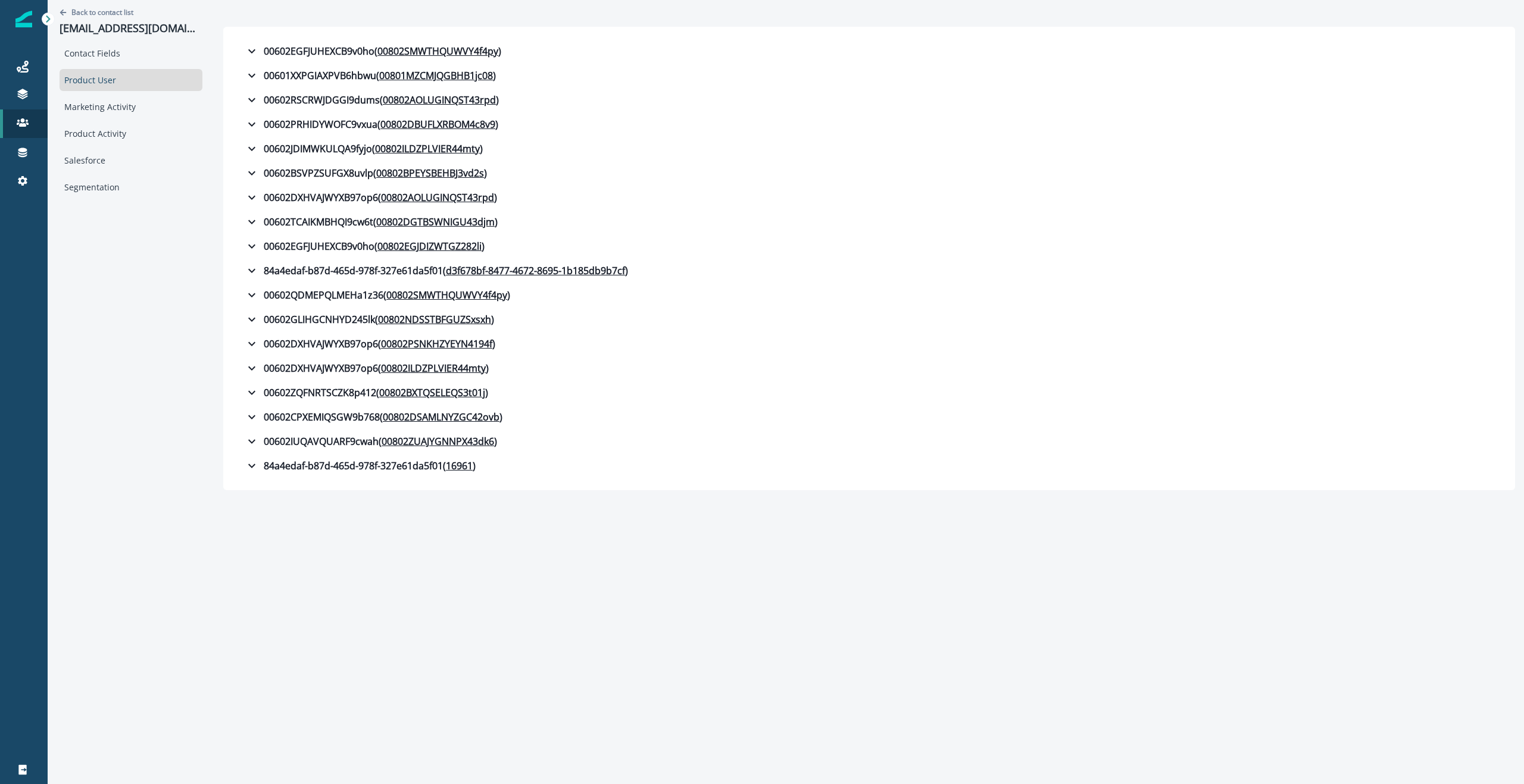
drag, startPoint x: 91, startPoint y: 135, endPoint x: 193, endPoint y: 139, distance: 102.1
click at [91, 135] on div "Product Activity" at bounding box center [131, 133] width 143 height 22
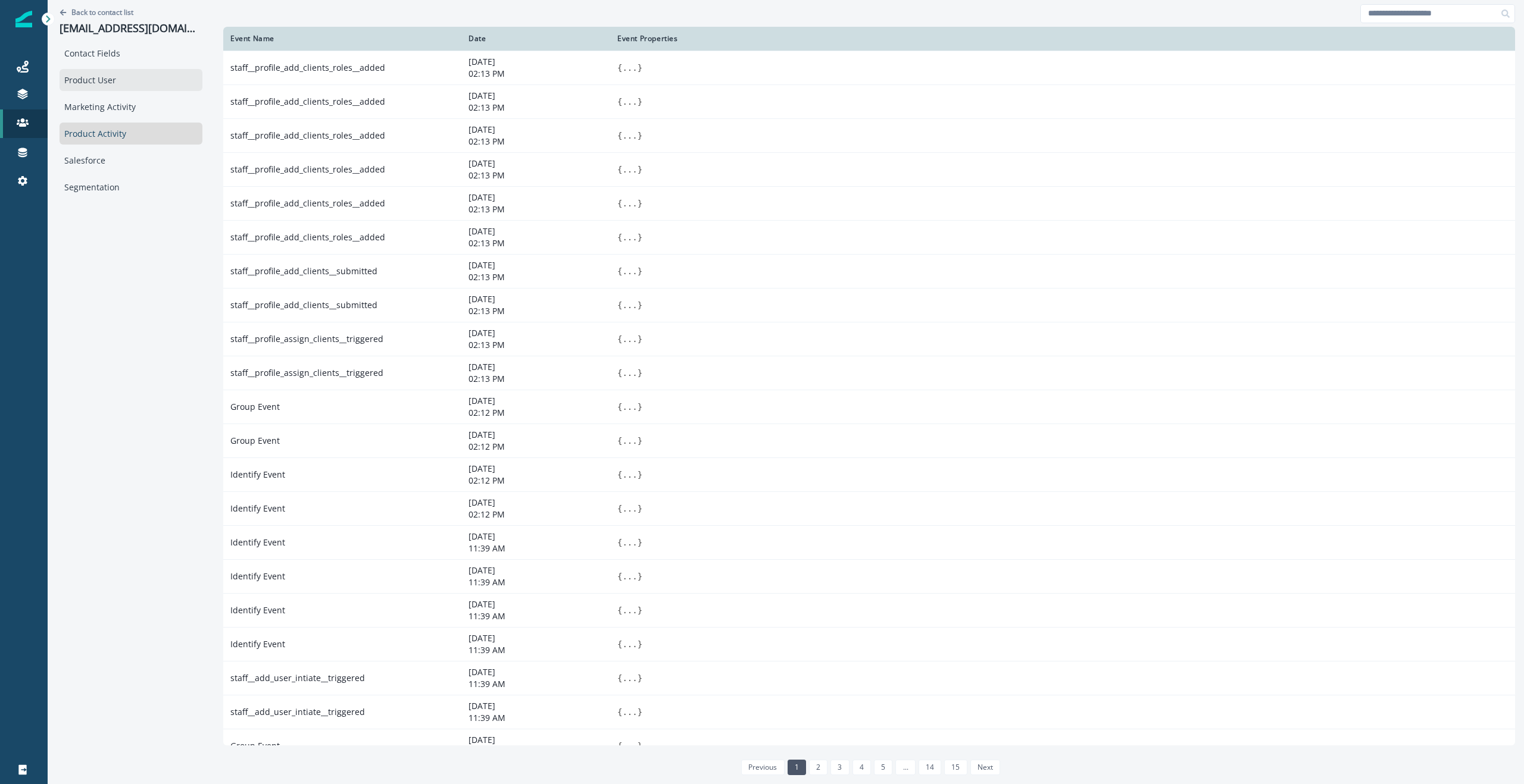
click at [110, 82] on div "Product User" at bounding box center [131, 80] width 143 height 22
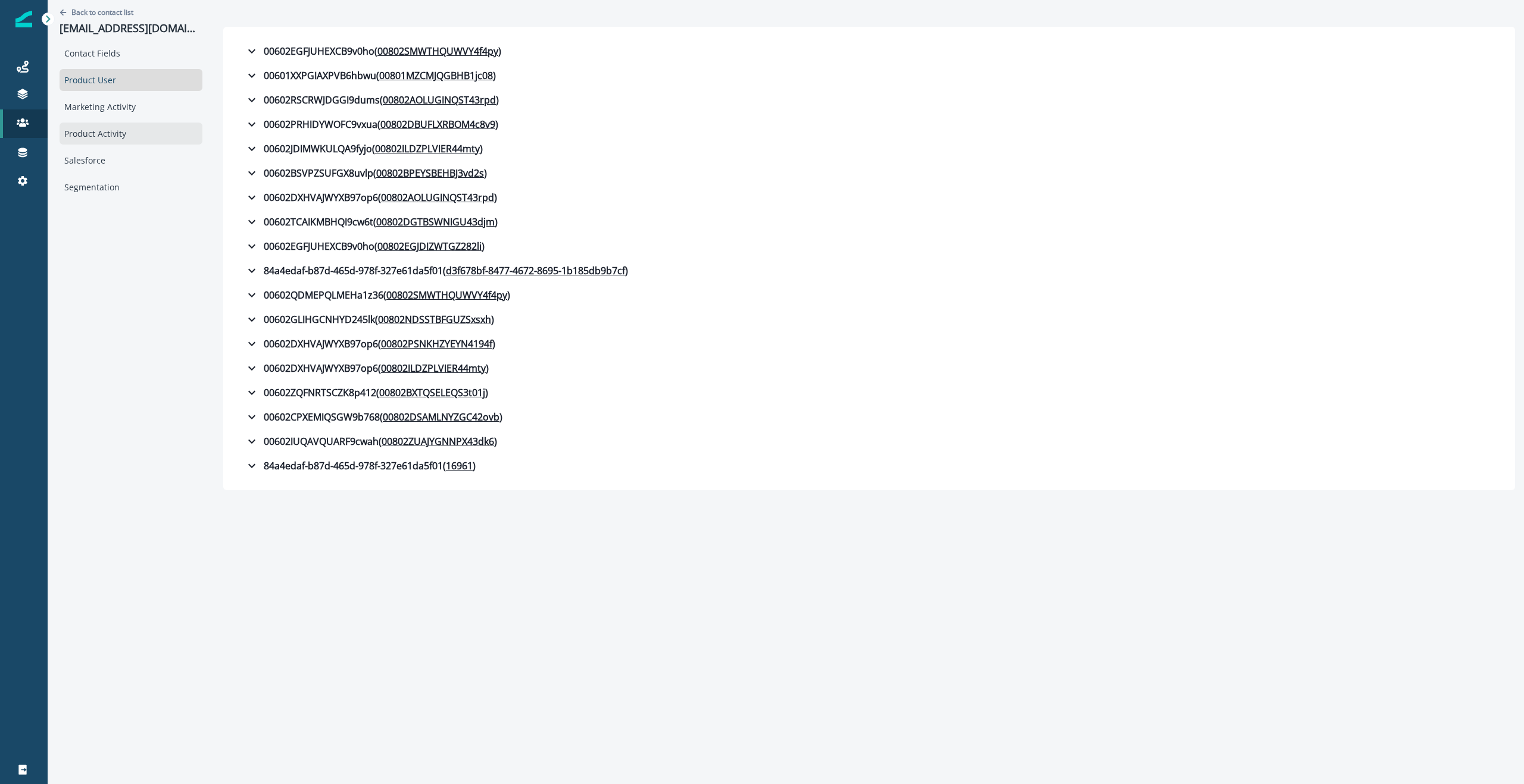
click at [113, 131] on div "Product Activity" at bounding box center [131, 133] width 143 height 22
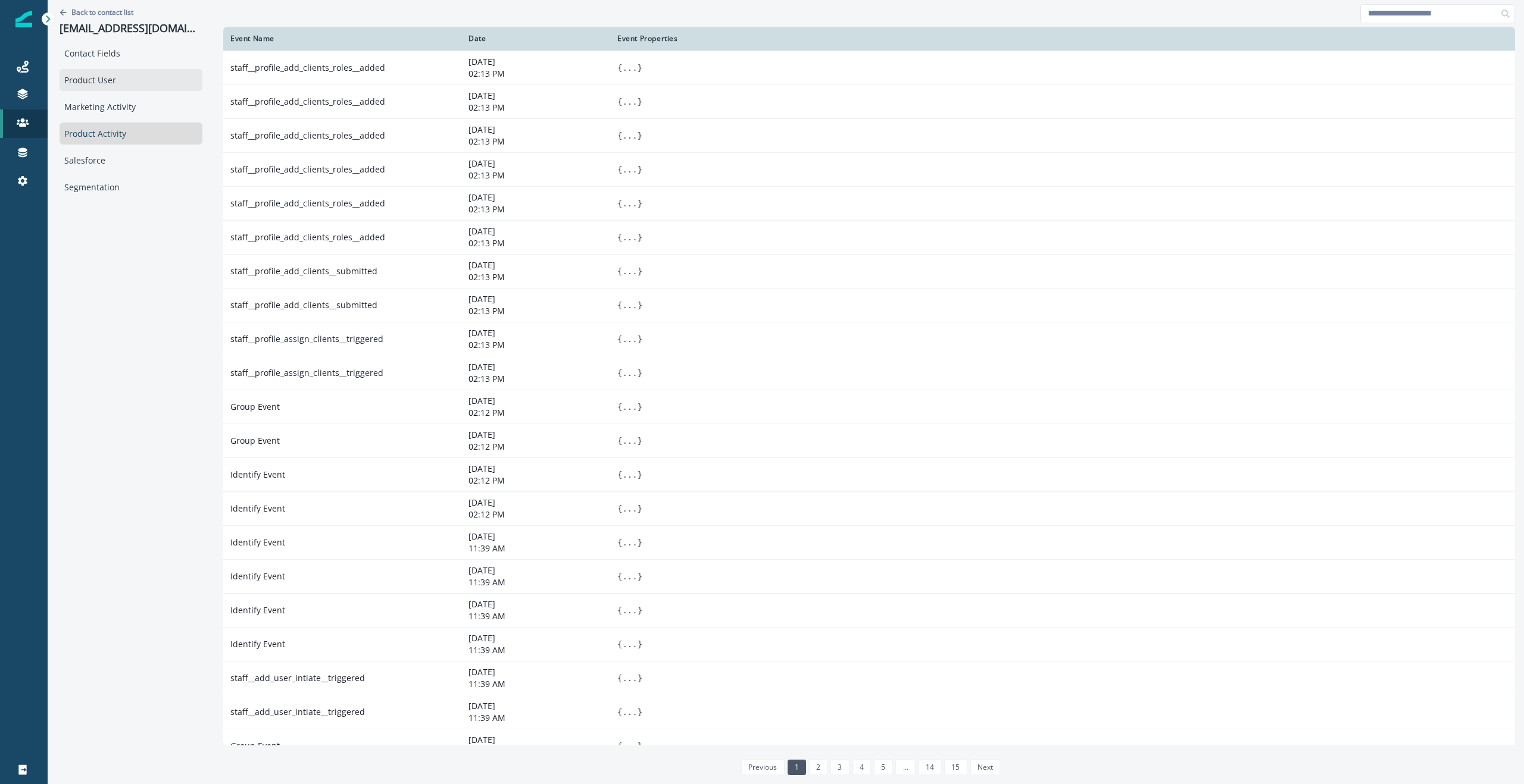
click at [100, 82] on div "Product User" at bounding box center [131, 80] width 143 height 22
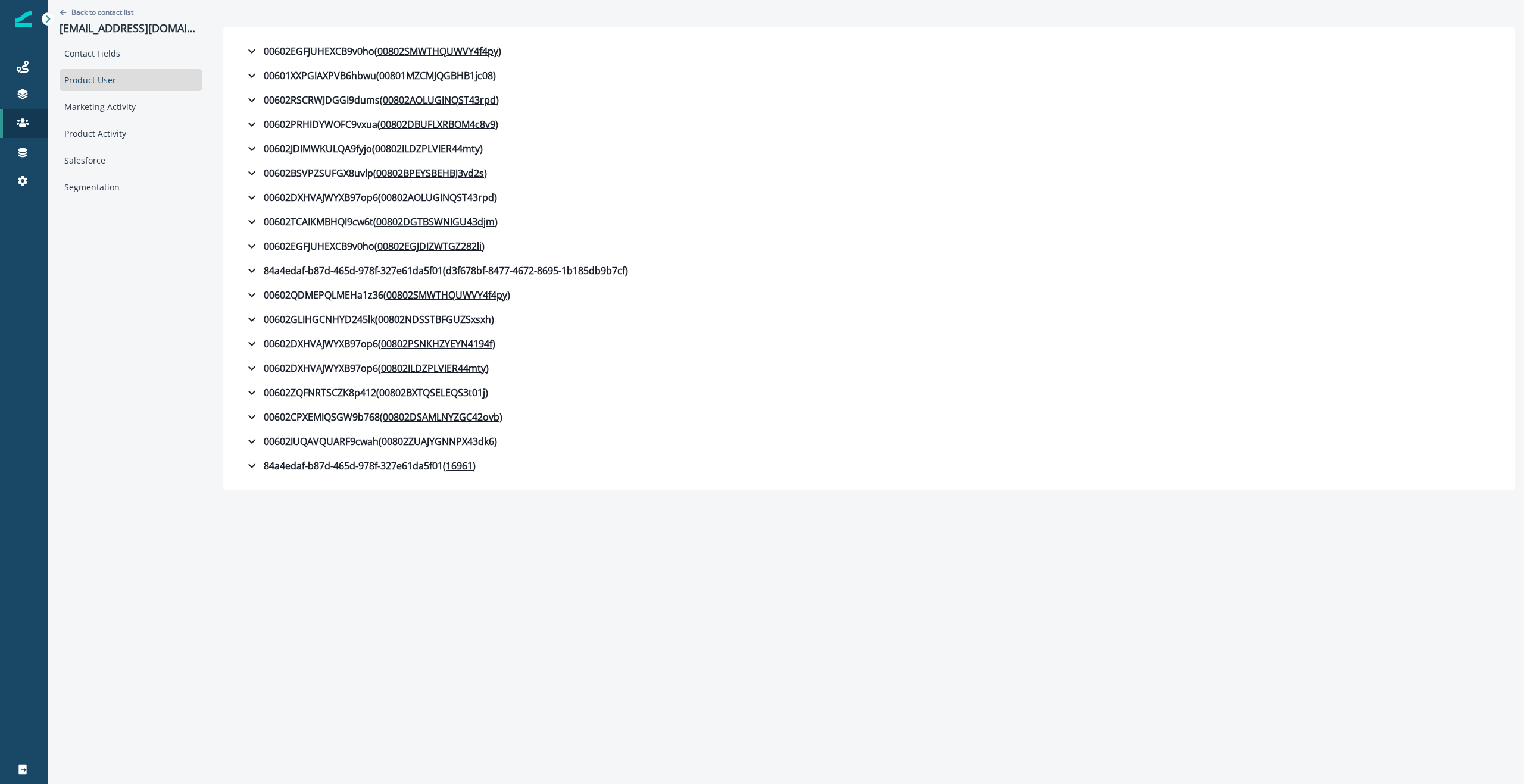
click at [157, 273] on div "Back to contact list [EMAIL_ADDRESS][DOMAIN_NAME] Contact Fields Product User M…" at bounding box center [131, 245] width 166 height 491
click at [1363, 513] on div "Back to contact list [EMAIL_ADDRESS][DOMAIN_NAME] Contact Fields Product User M…" at bounding box center [786, 392] width 1477 height 784
click at [245, 364] on icon "button" at bounding box center [252, 368] width 14 height 14
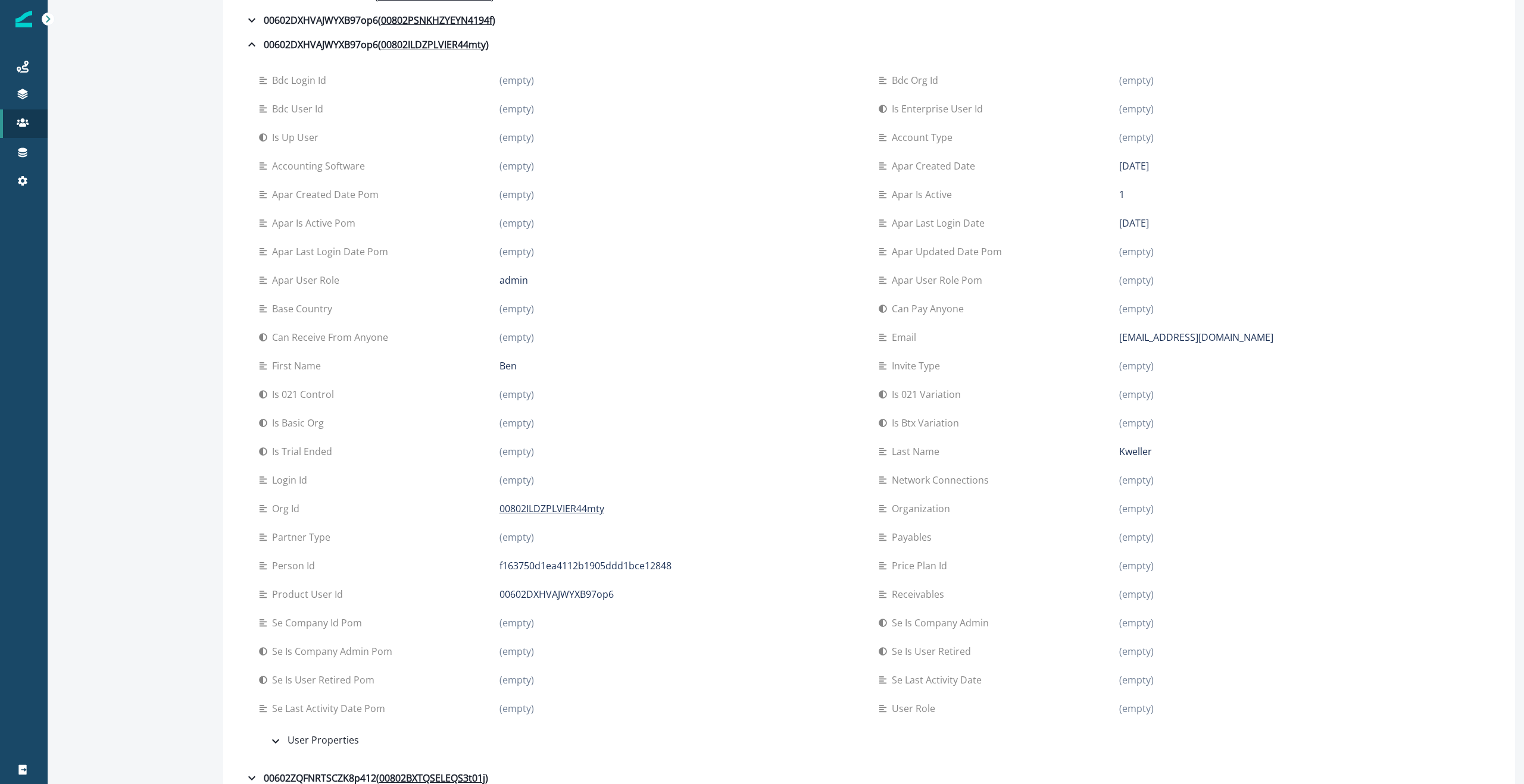
scroll to position [327, 0]
click at [500, 362] on p "Ben" at bounding box center [508, 362] width 17 height 14
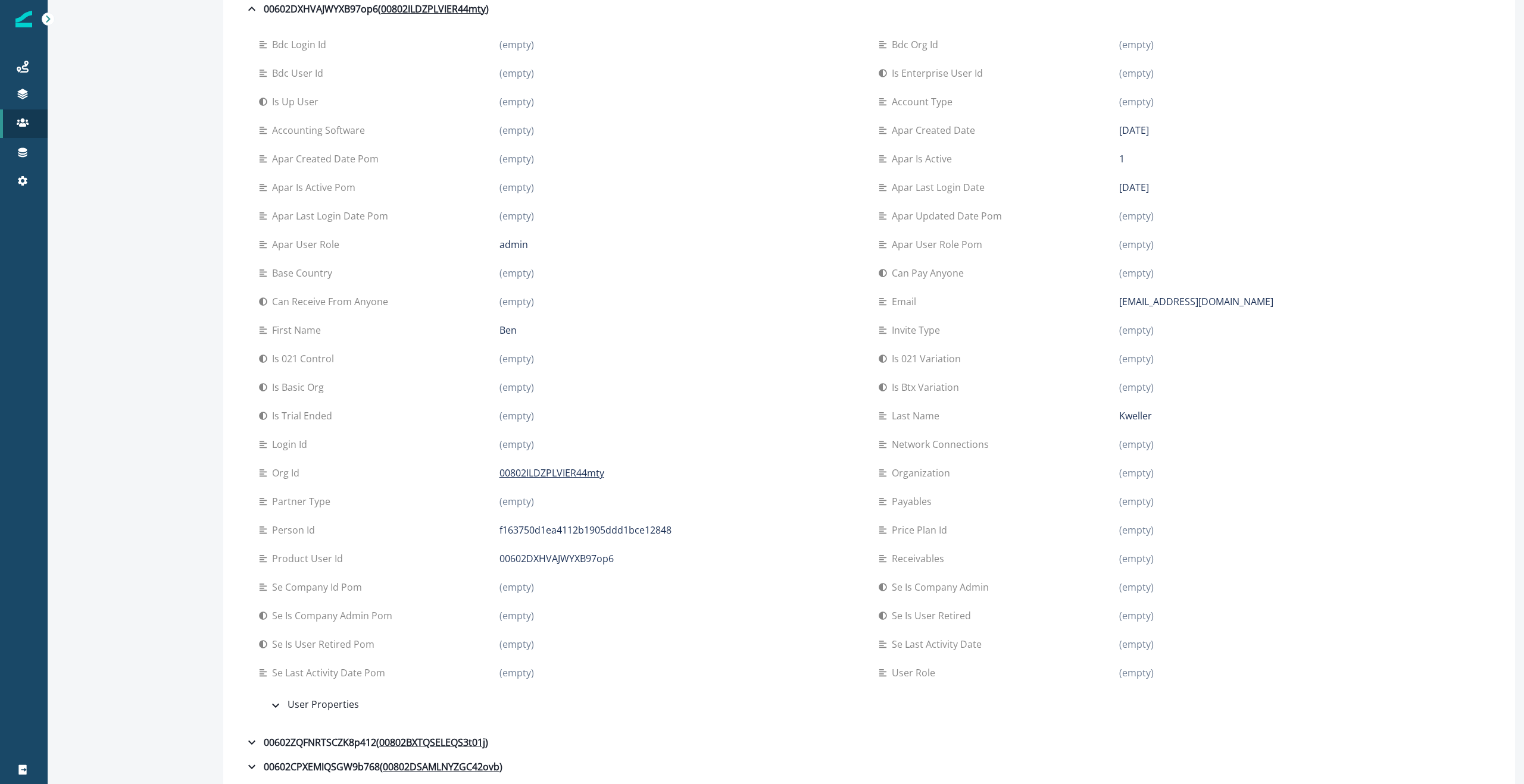
scroll to position [415, 0]
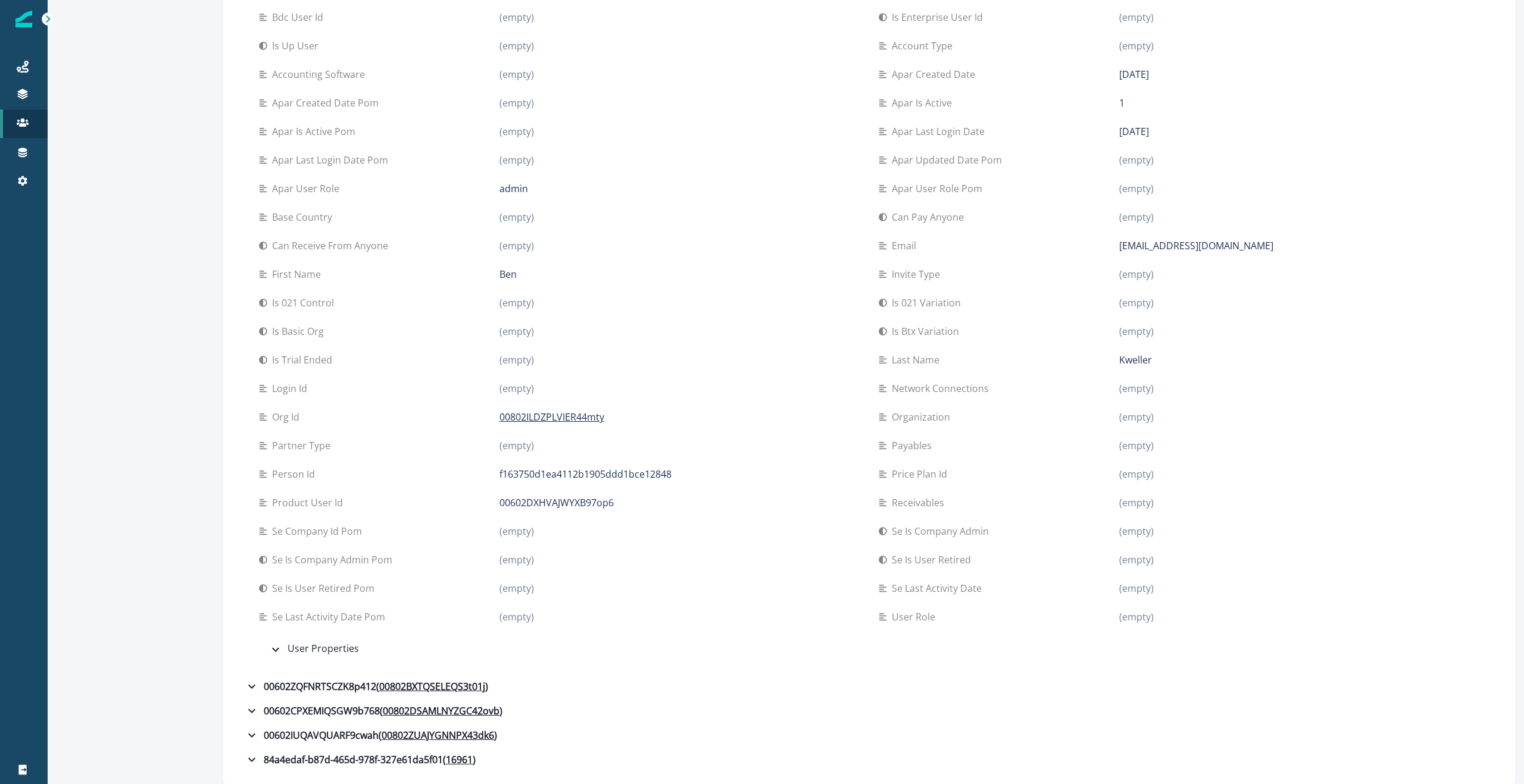
click at [551, 502] on p "00602DXHVAJWYXB97op6" at bounding box center [557, 502] width 114 height 14
click at [516, 414] on p "00802ILDZPLVIER44mty" at bounding box center [552, 417] width 104 height 14
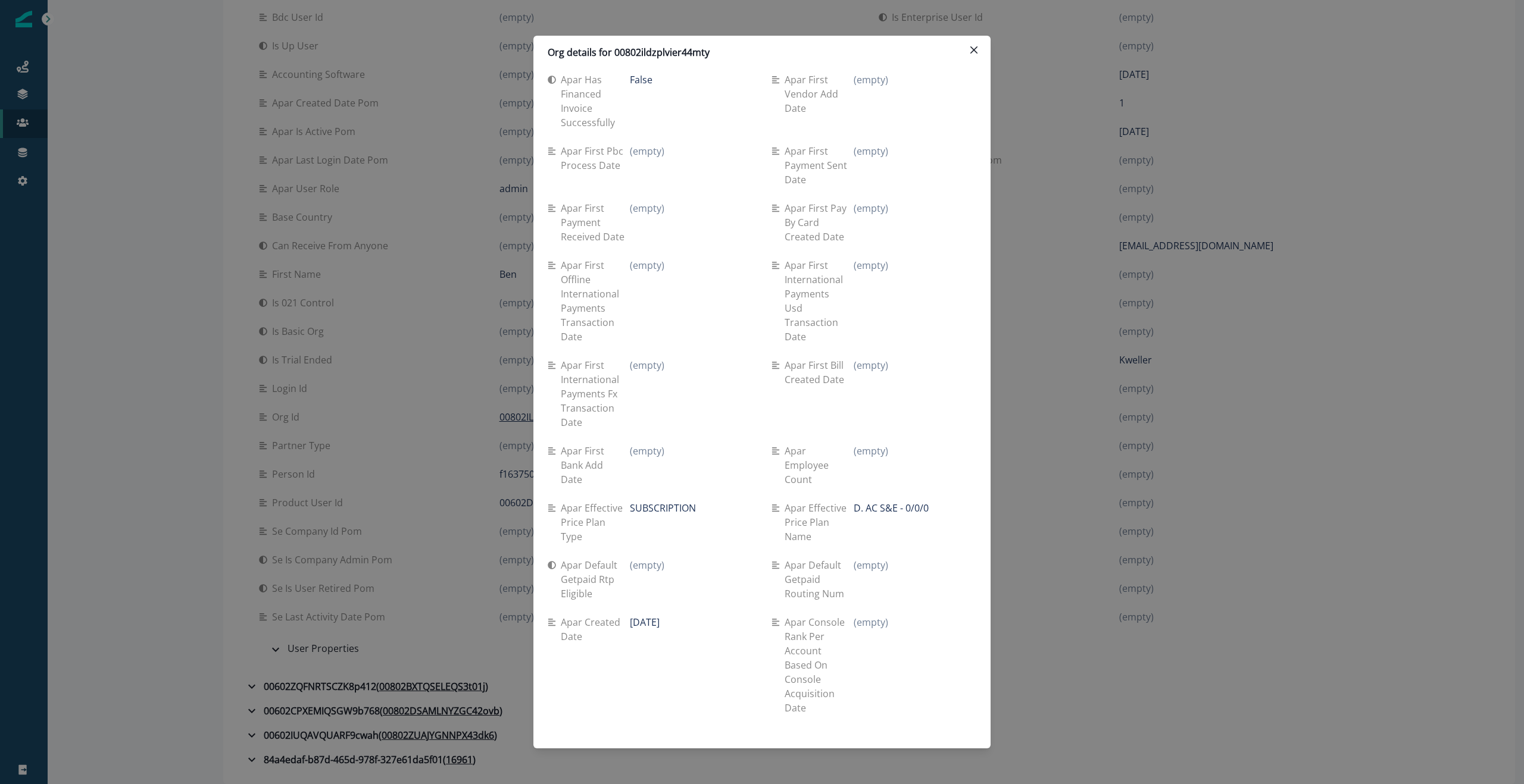
scroll to position [4647, 0]
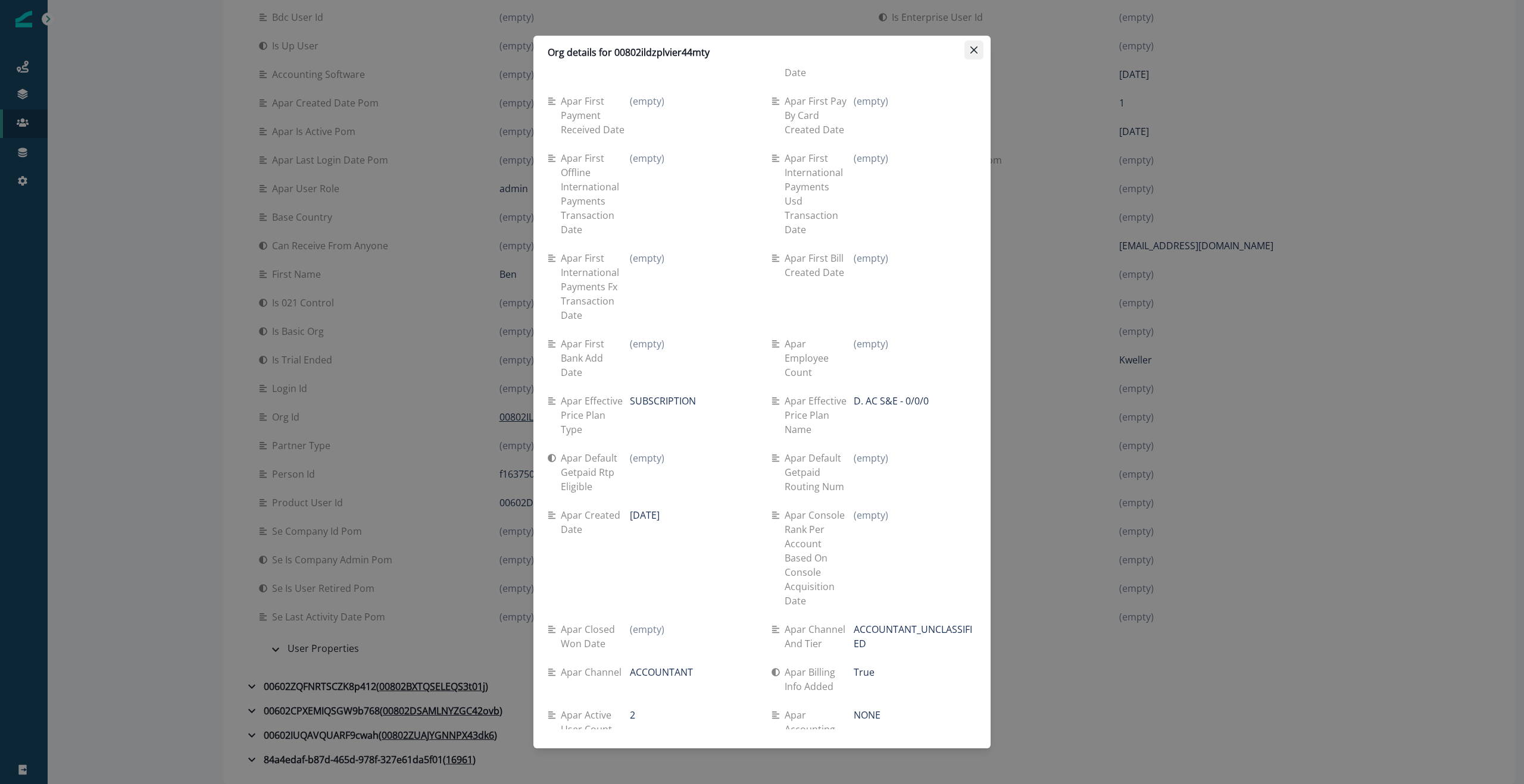
click at [976, 54] on button "Close" at bounding box center [974, 50] width 19 height 19
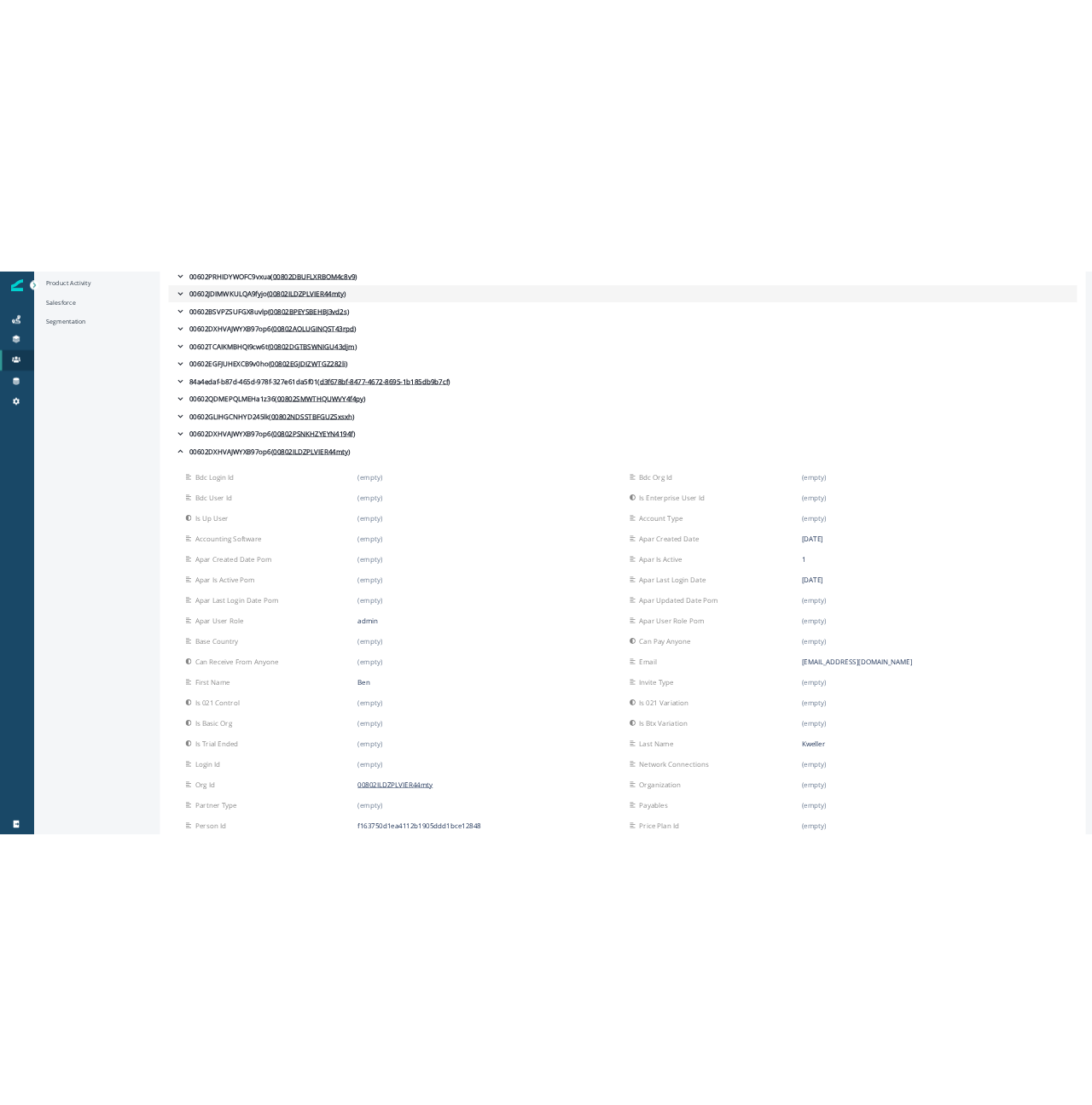
scroll to position [0, 0]
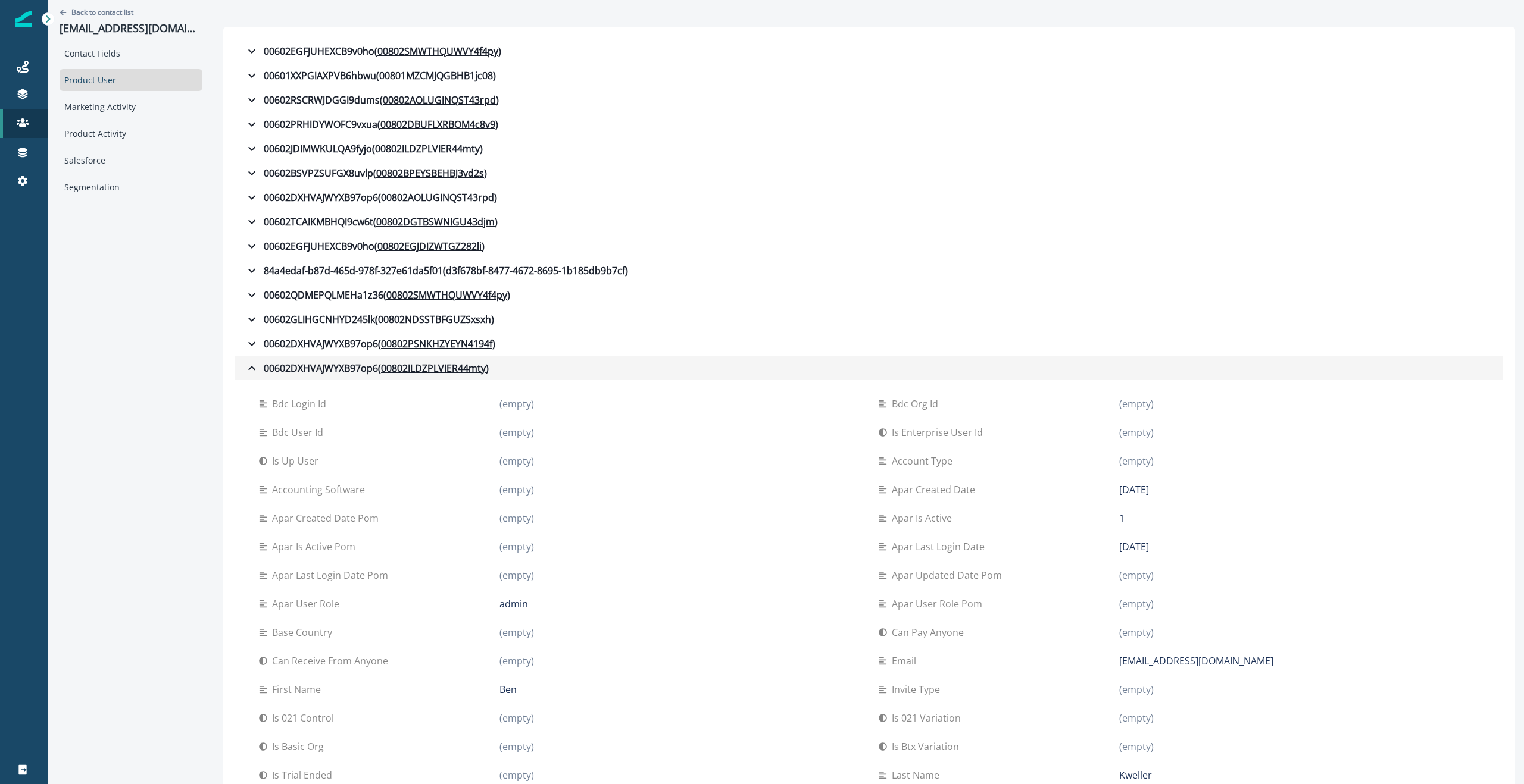
click at [245, 366] on icon "button" at bounding box center [252, 368] width 14 height 14
